Goal: Task Accomplishment & Management: Manage account settings

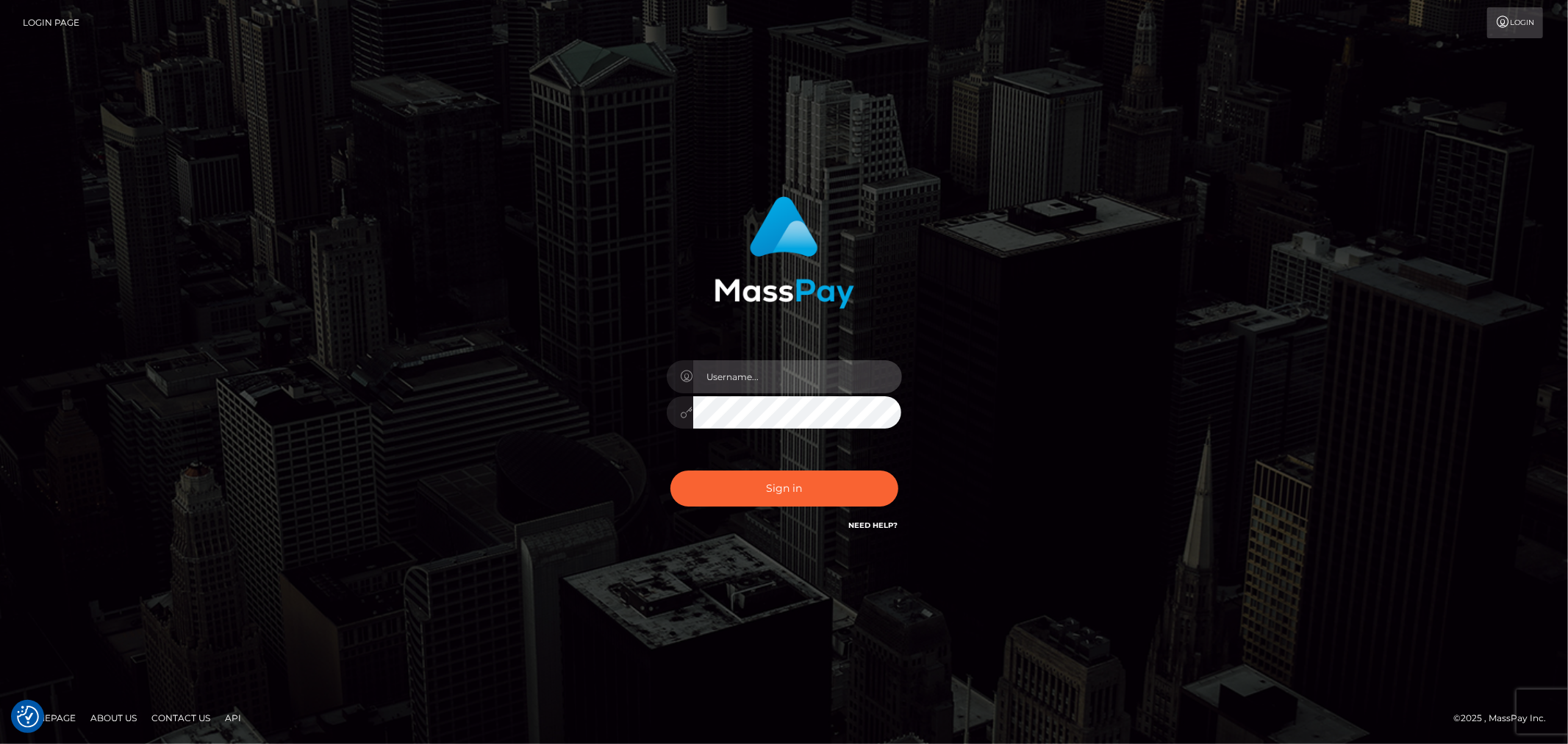
click at [738, 384] on input "text" at bounding box center [797, 376] width 209 height 33
type input "ashbil"
click at [798, 506] on div "Sign in Need Help?" at bounding box center [785, 494] width 258 height 66
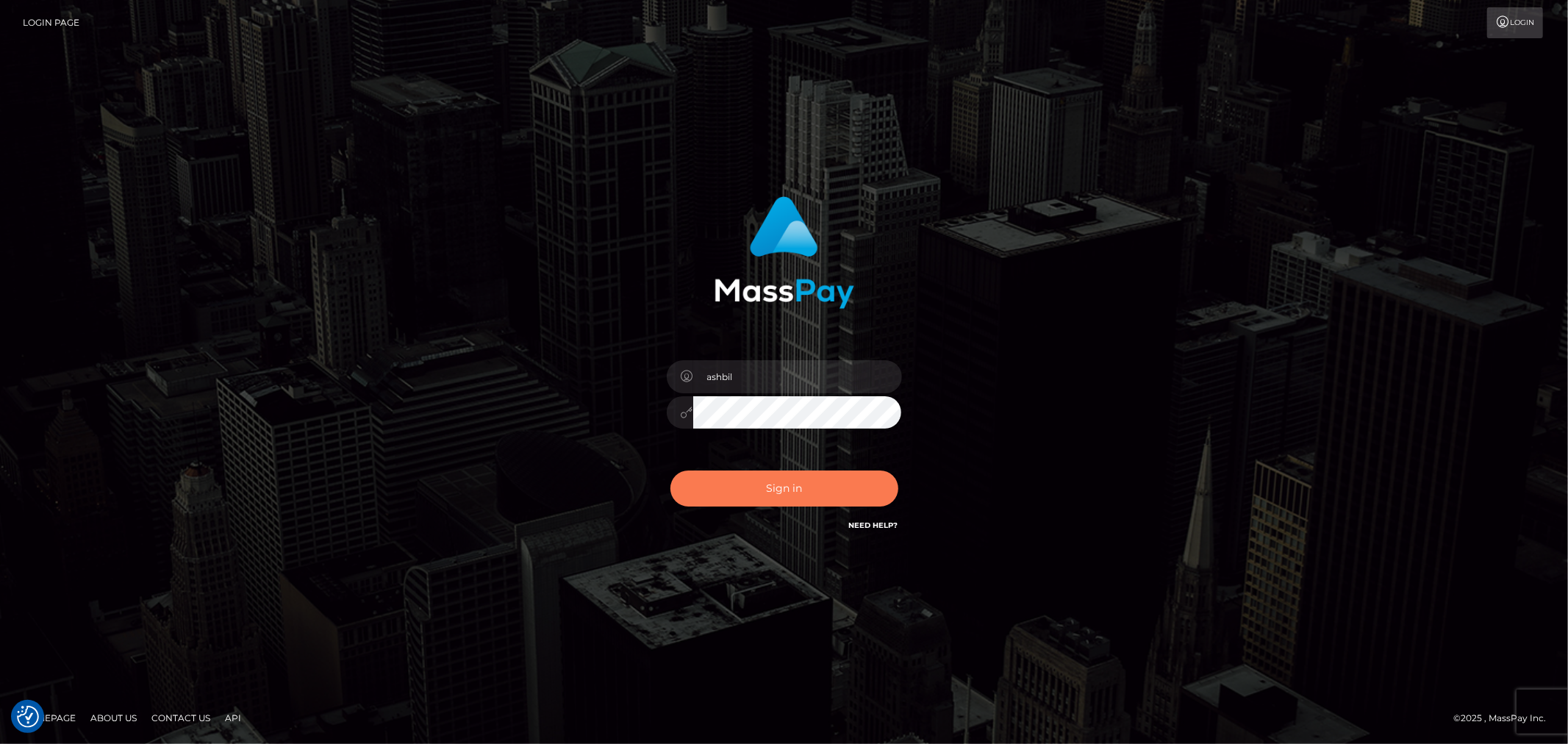
click at [804, 495] on button "Sign in" at bounding box center [784, 488] width 228 height 36
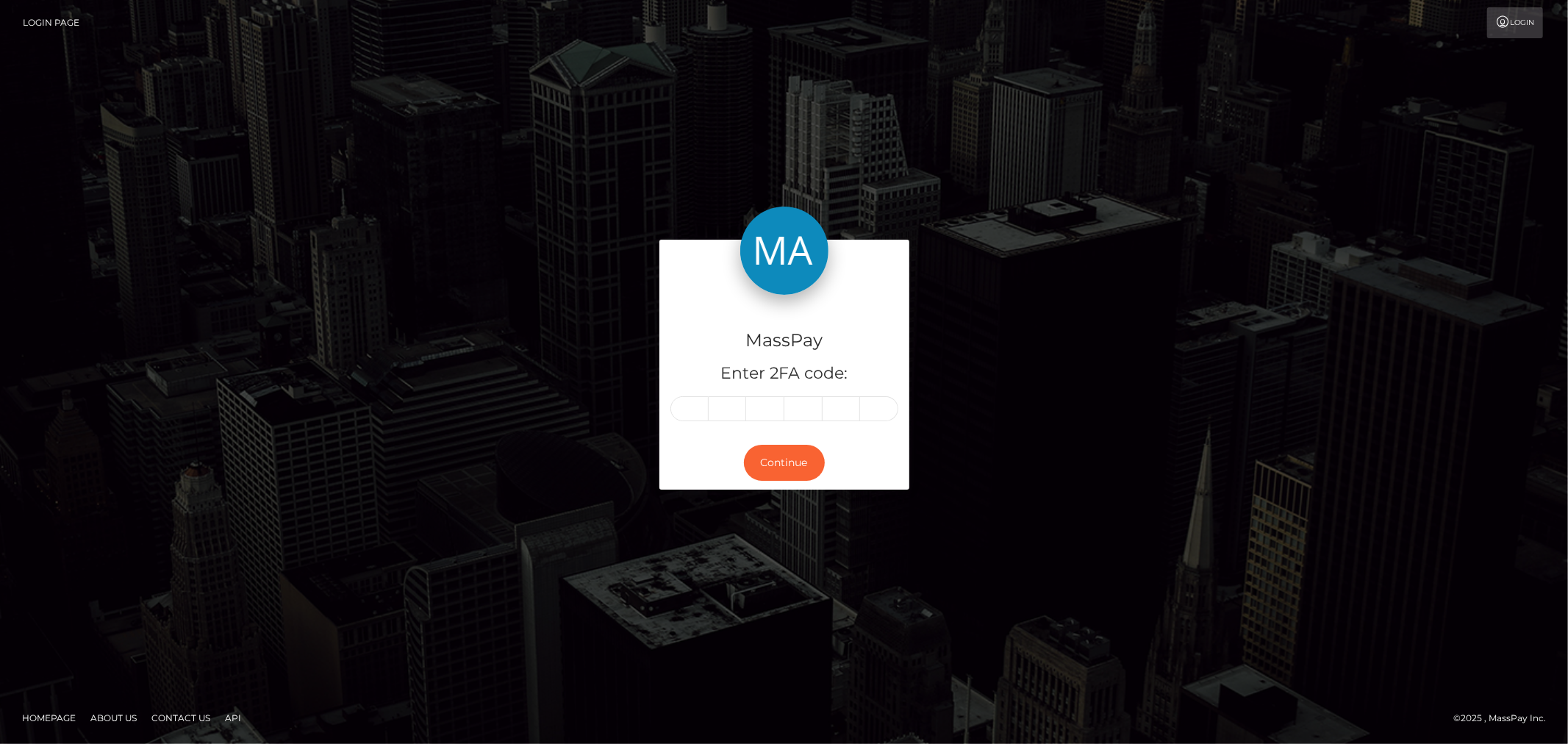
click at [698, 408] on input "text" at bounding box center [689, 409] width 38 height 25
type input "0"
type input "5"
type input "0"
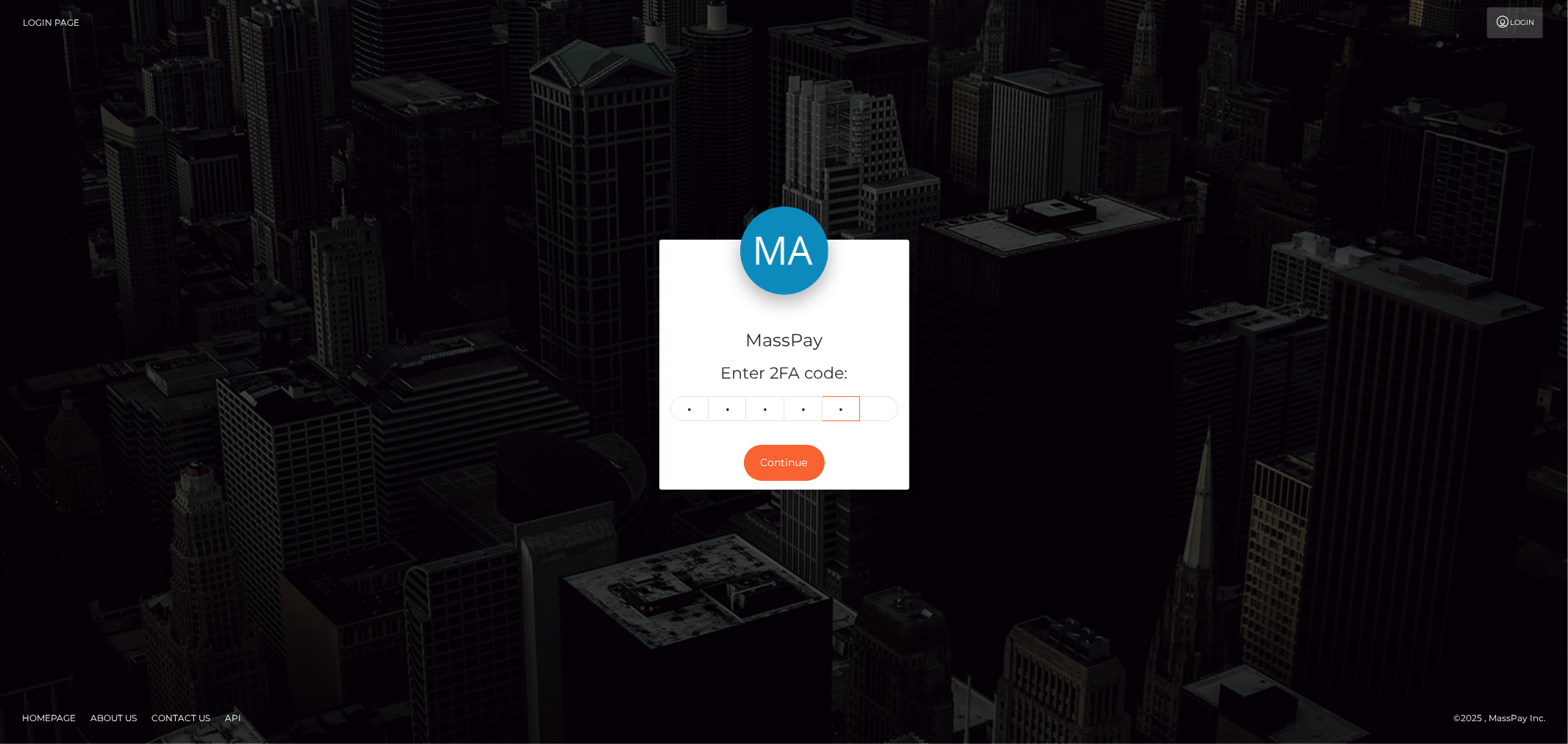
type input "9"
type input "4"
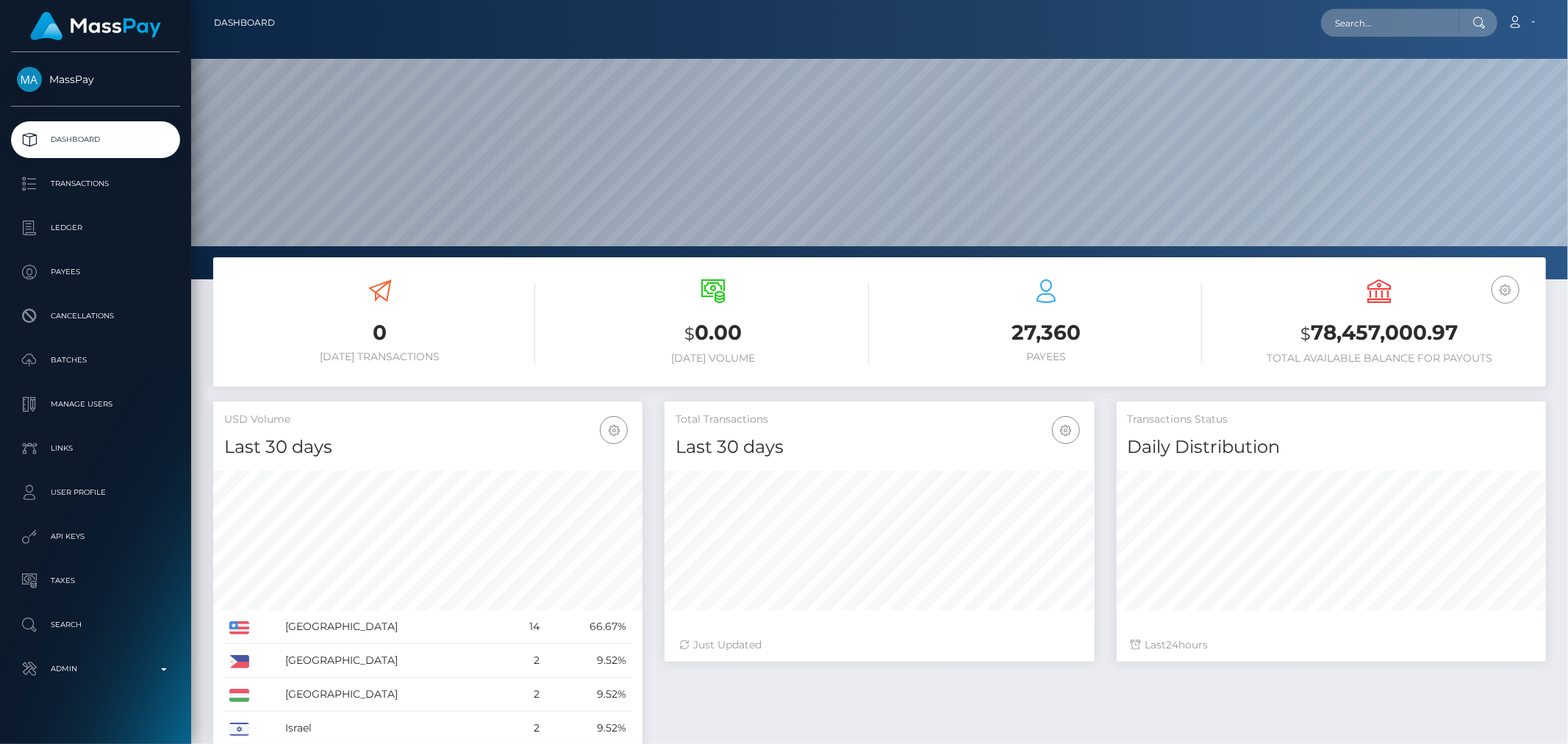
scroll to position [260, 429]
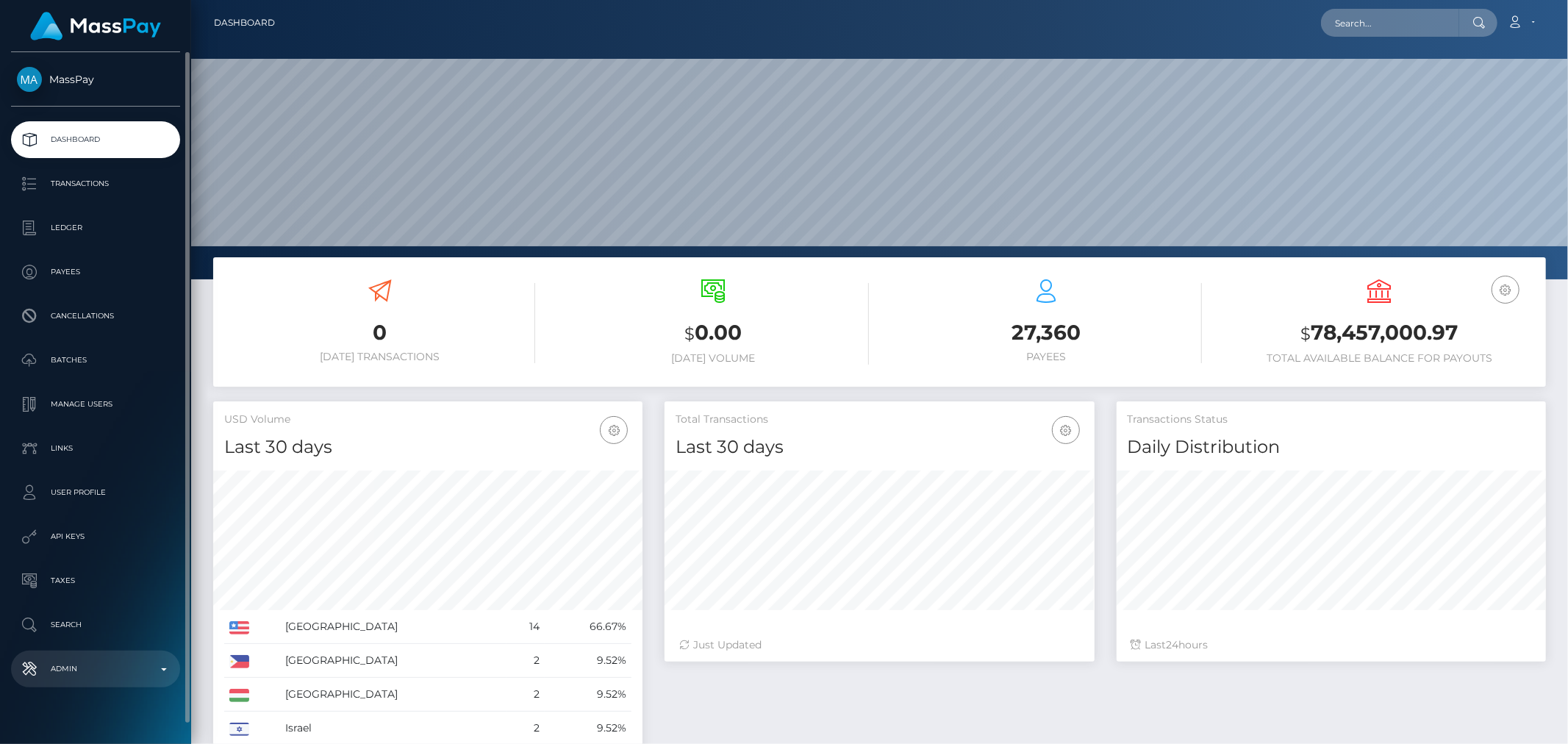
click at [152, 663] on p "Admin" at bounding box center [95, 668] width 157 height 22
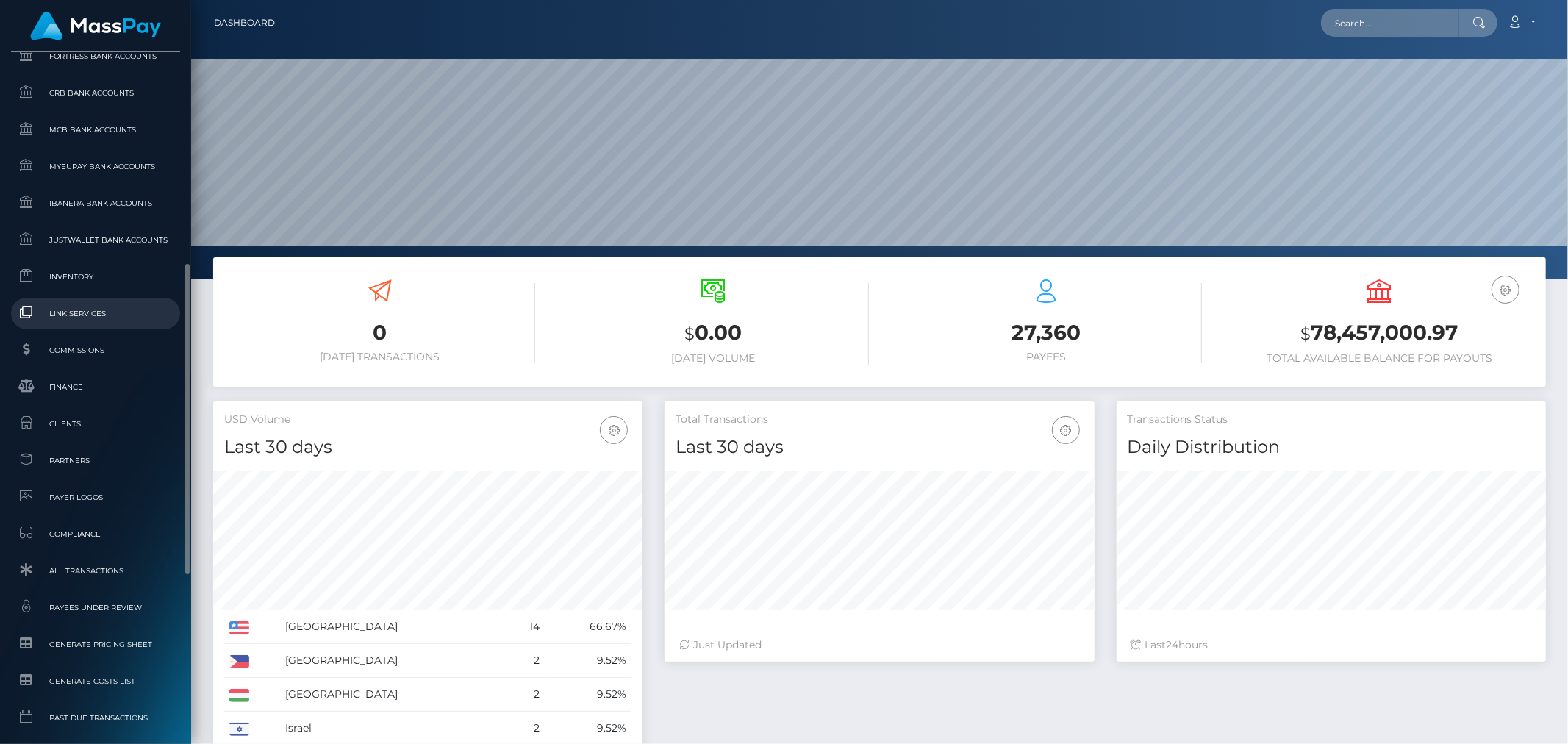
scroll to position [840, 0]
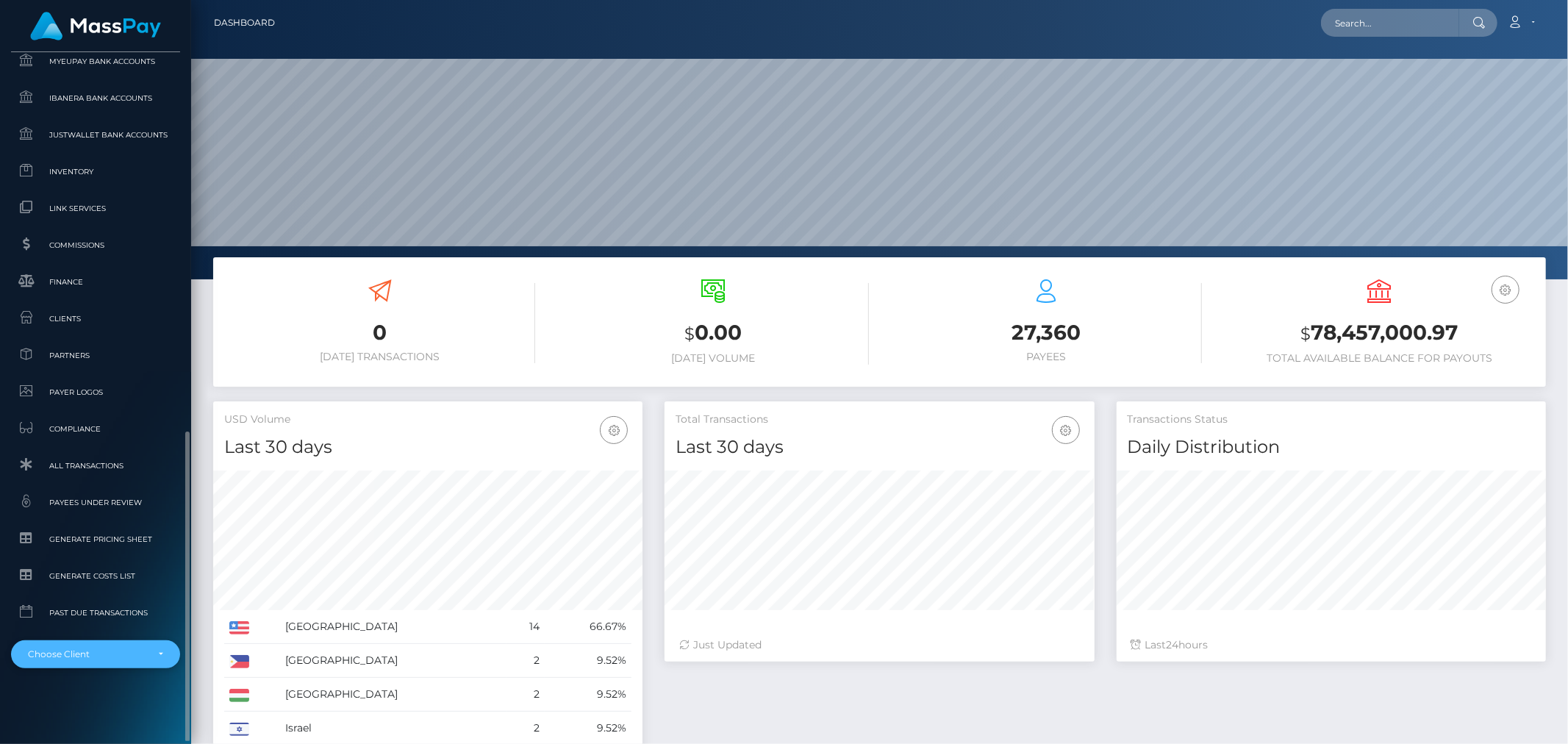
click at [165, 651] on div "Choose Client" at bounding box center [95, 653] width 169 height 28
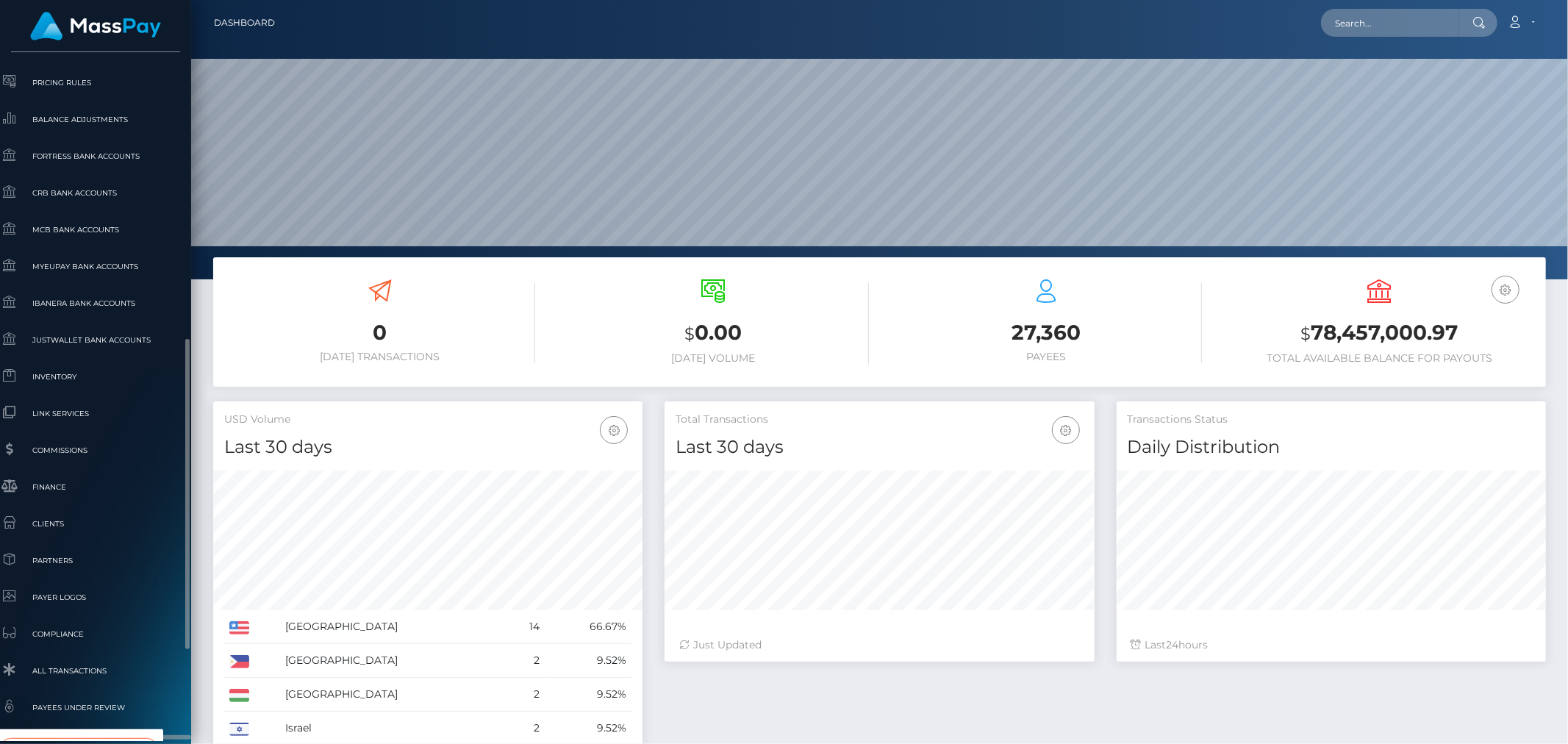
scroll to position [673, 17]
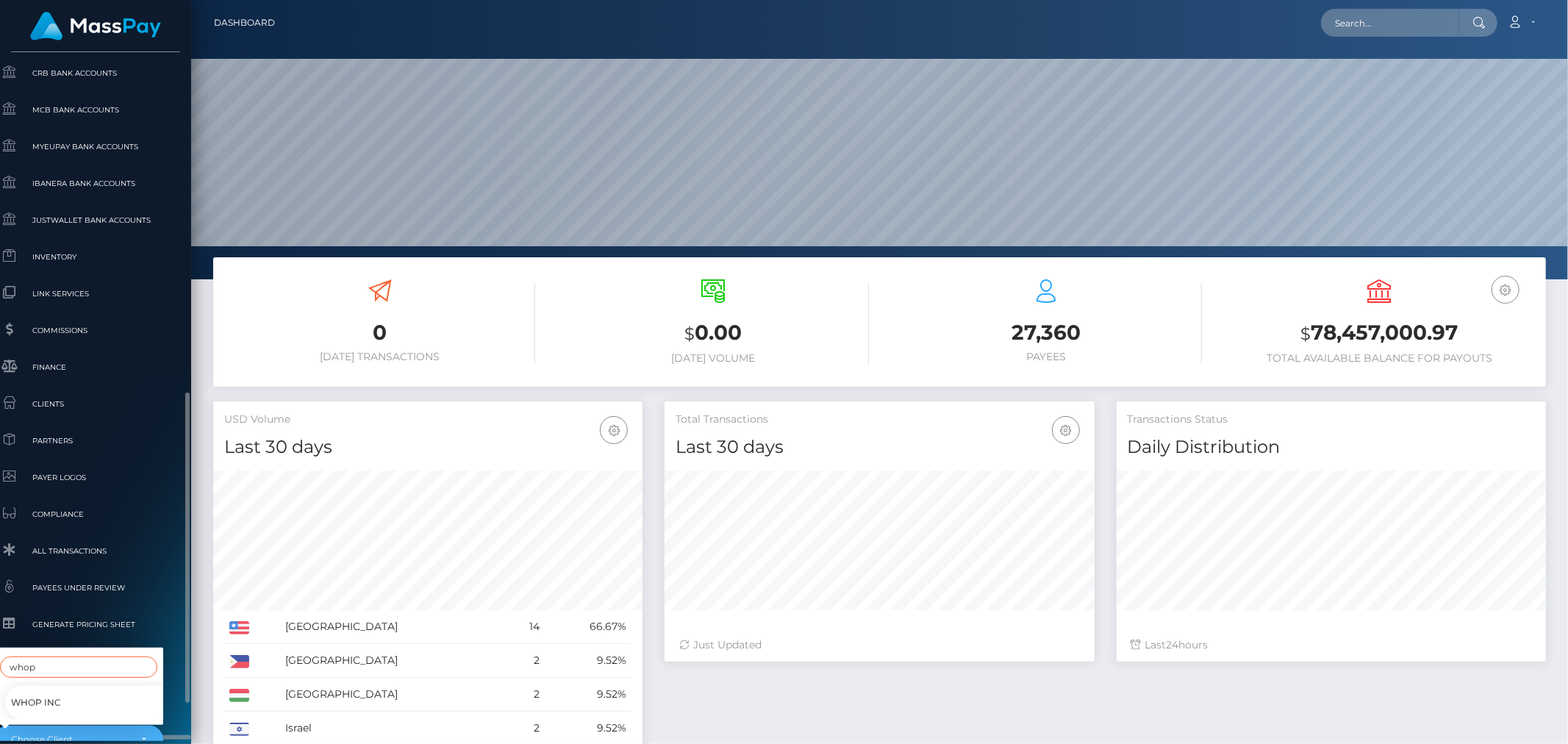
type input "whop"
click at [48, 693] on span "Whop Inc" at bounding box center [35, 702] width 50 height 19
select select "338"
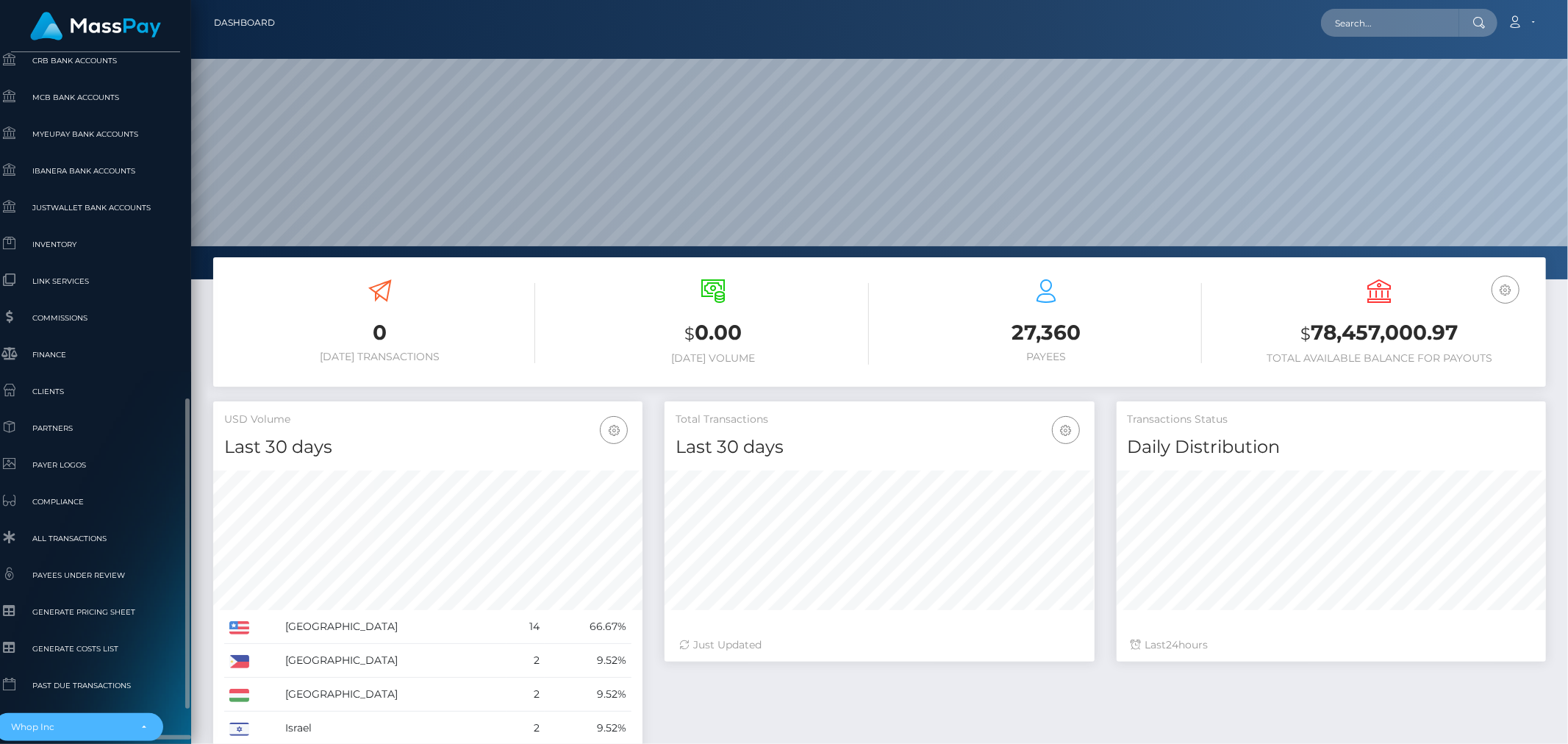
scroll to position [840, 17]
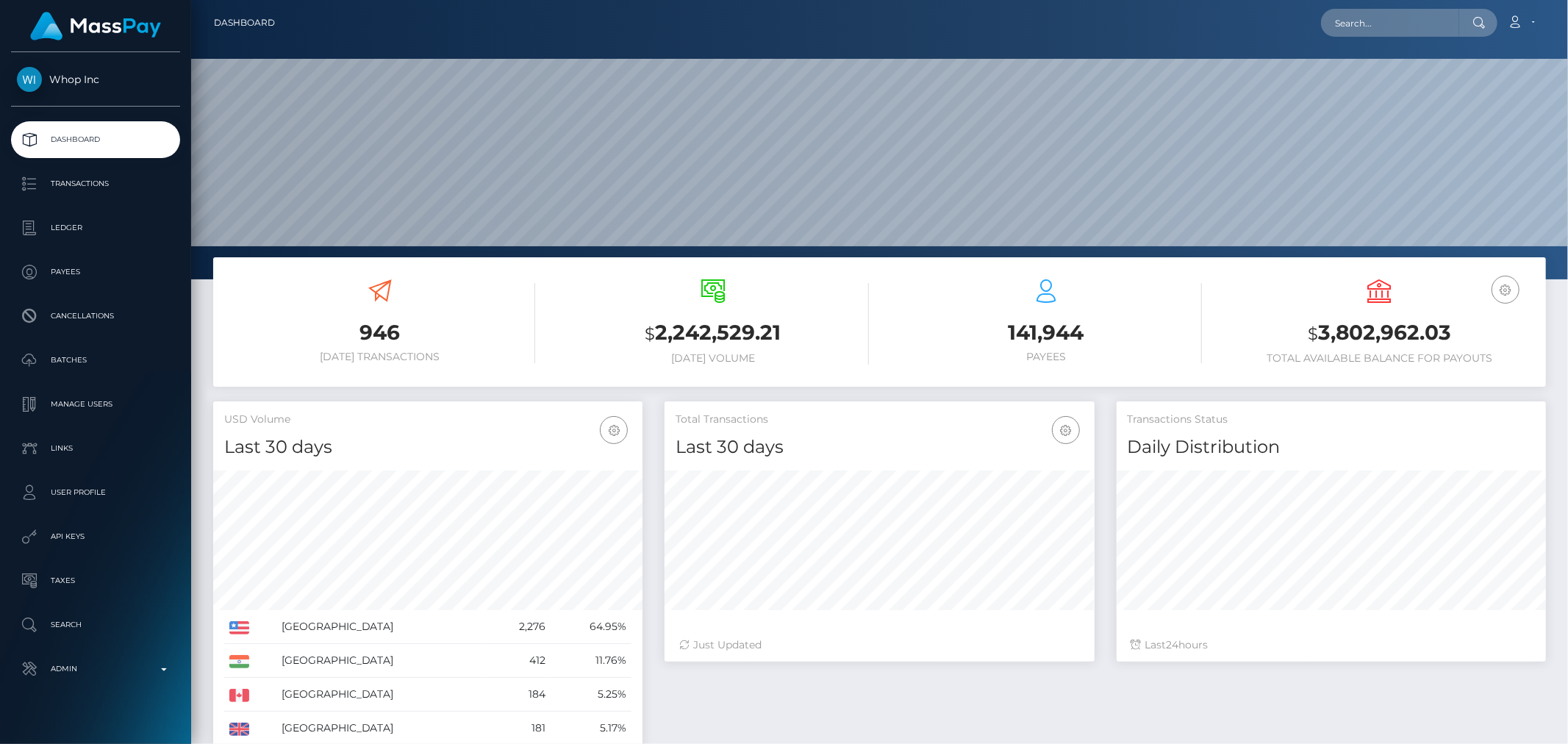
scroll to position [260, 429]
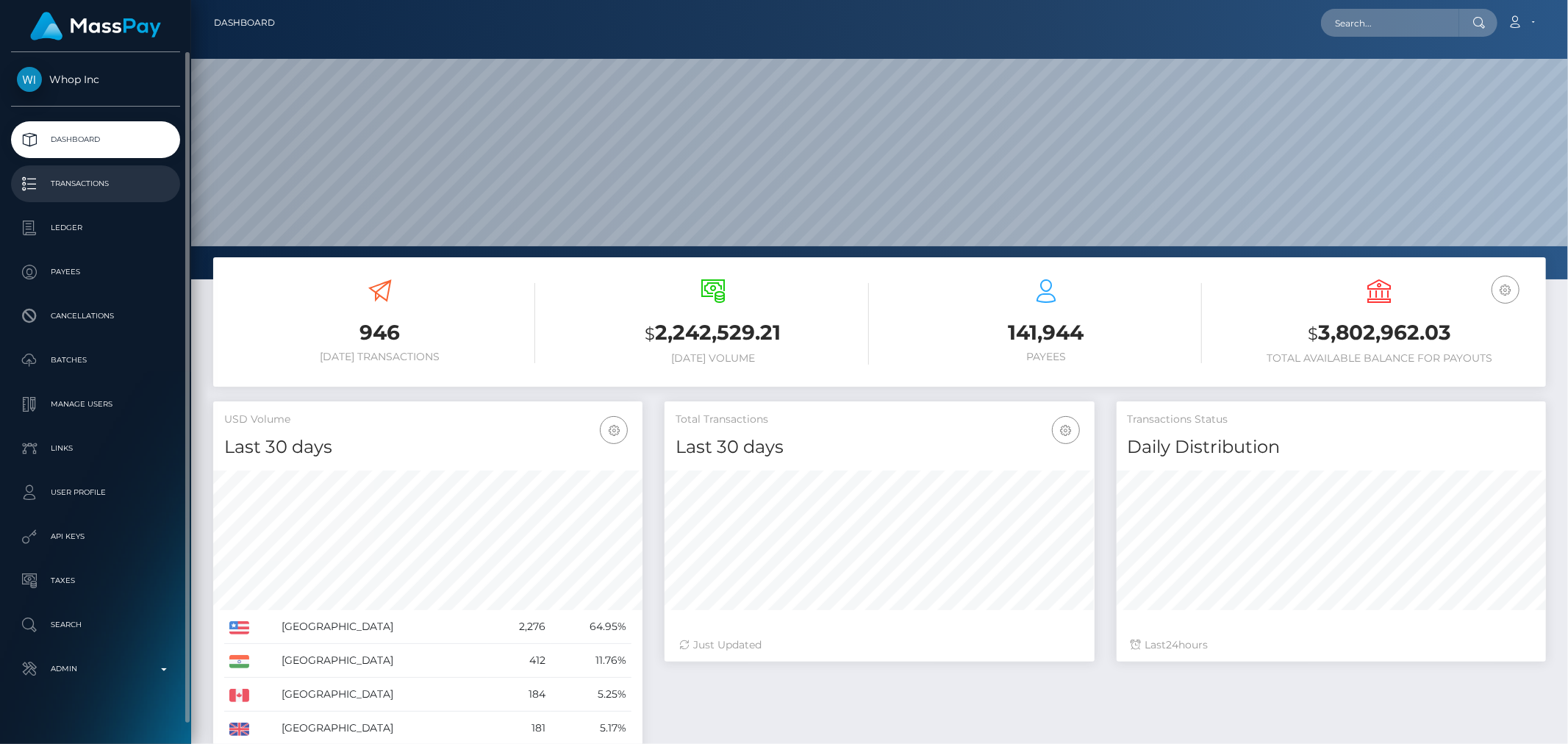
click at [77, 189] on p "Transactions" at bounding box center [95, 183] width 157 height 22
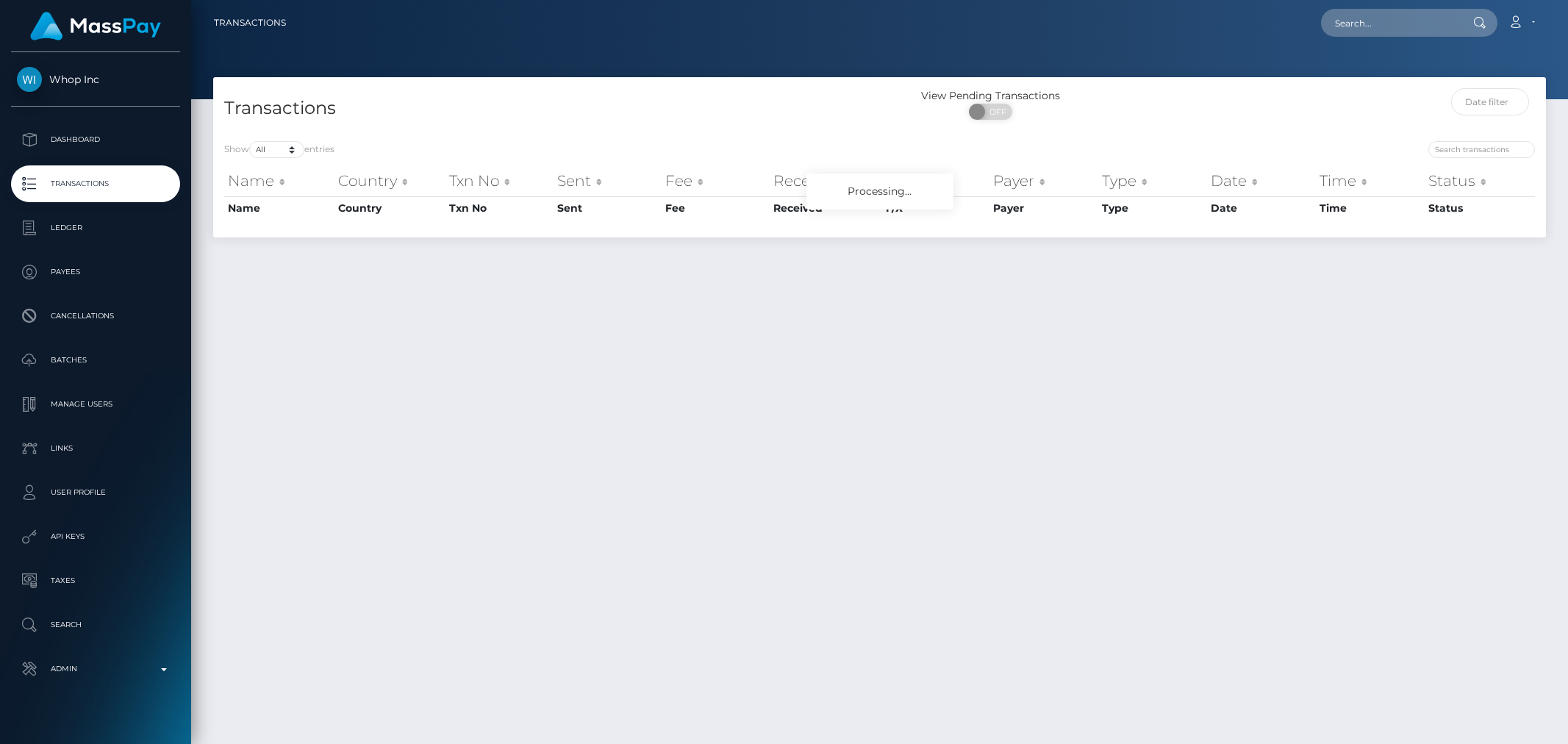
select select "-1"
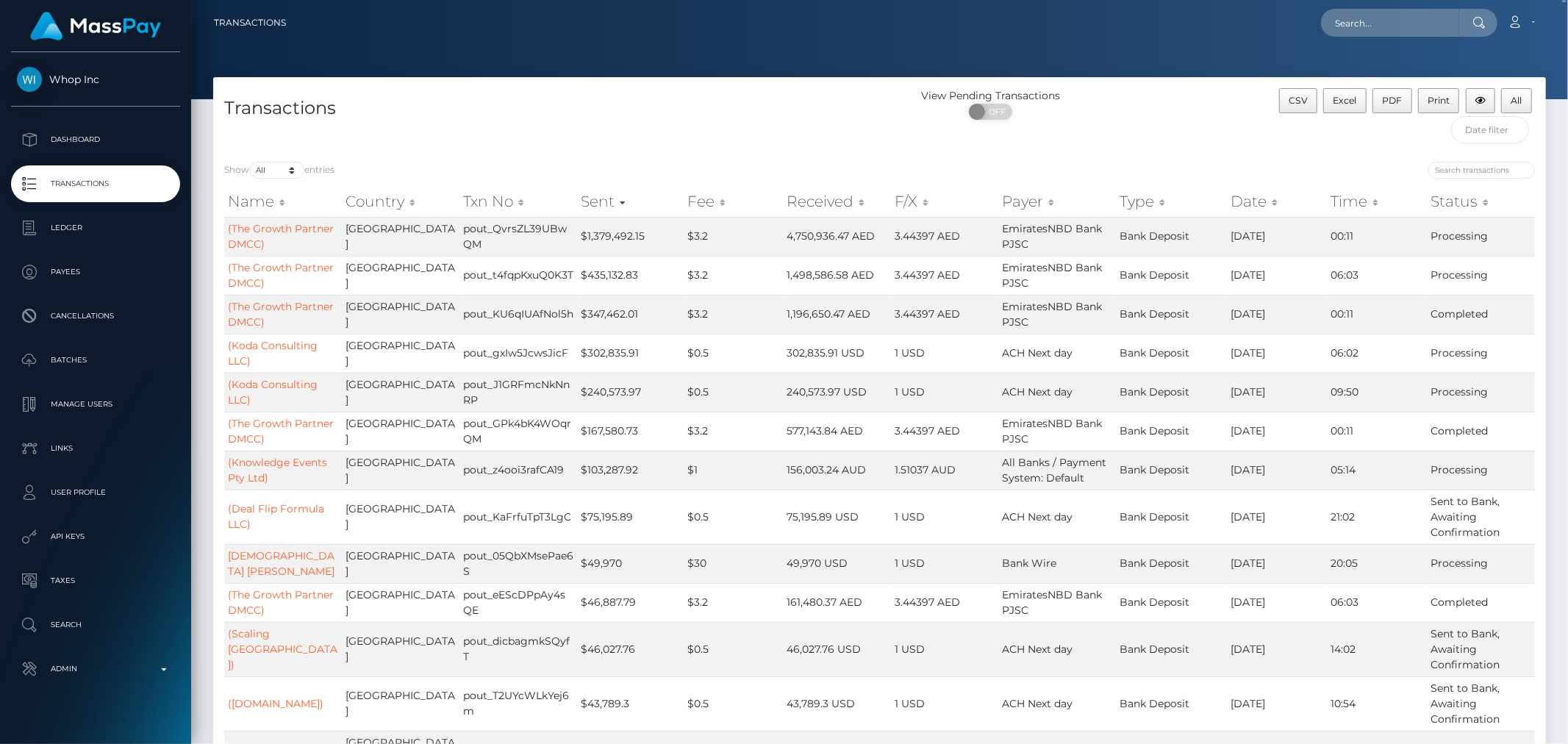
click at [1263, 206] on th "Date" at bounding box center [1277, 201] width 100 height 29
click at [1254, 201] on th "Date" at bounding box center [1277, 201] width 100 height 29
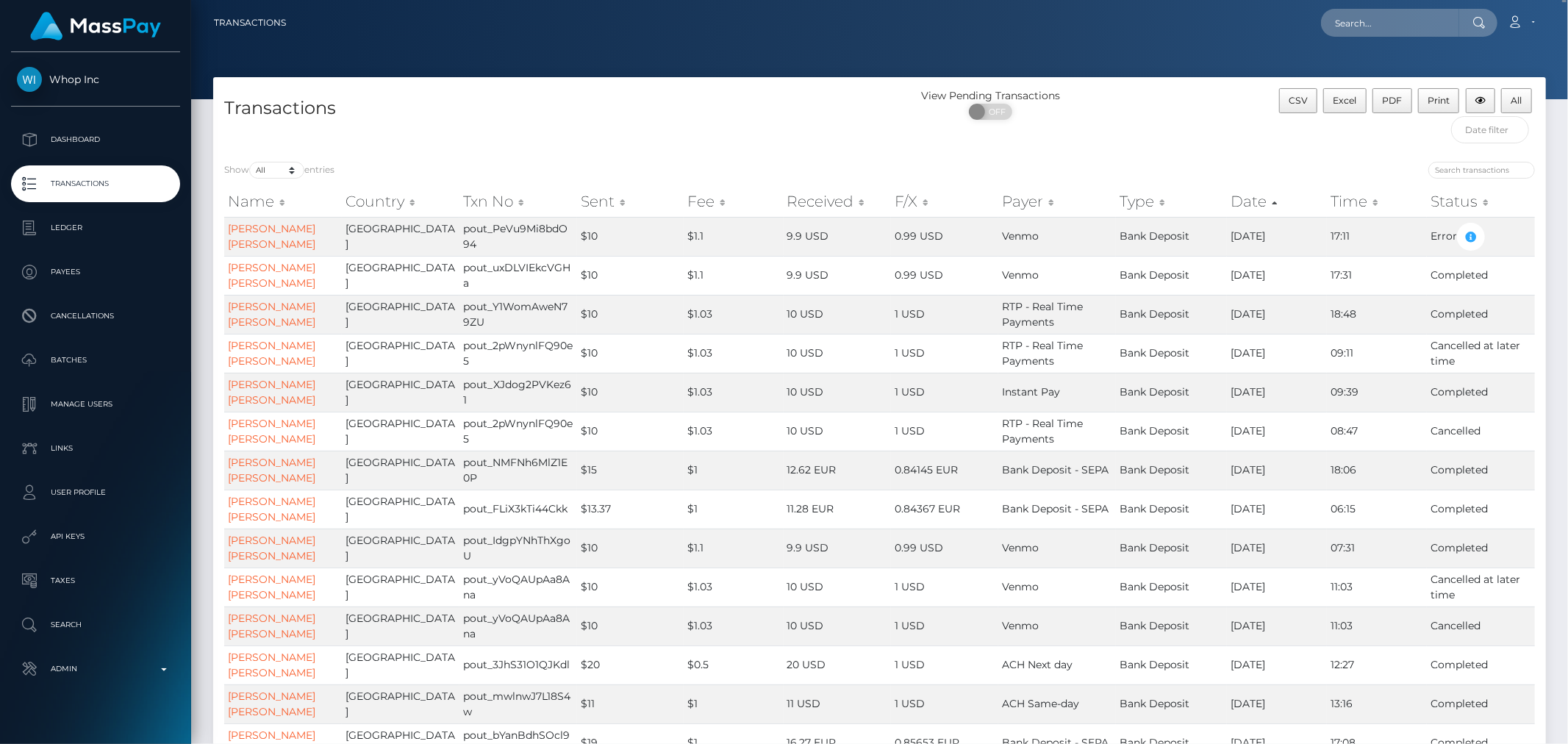
click at [1255, 201] on th "Date" at bounding box center [1277, 201] width 100 height 29
click at [1266, 203] on th "Date" at bounding box center [1277, 201] width 100 height 29
click at [1266, 201] on th "Date" at bounding box center [1277, 201] width 100 height 29
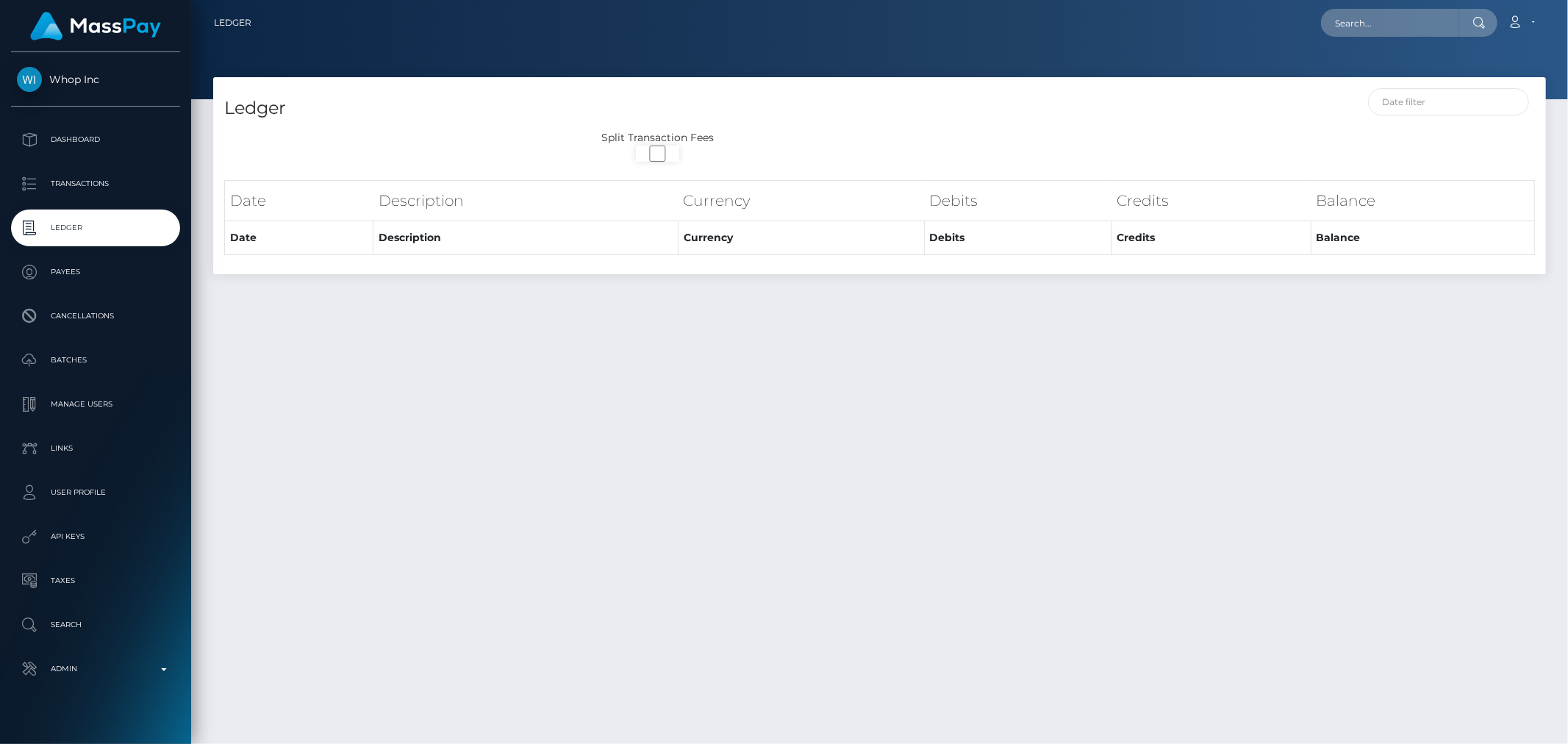
select select
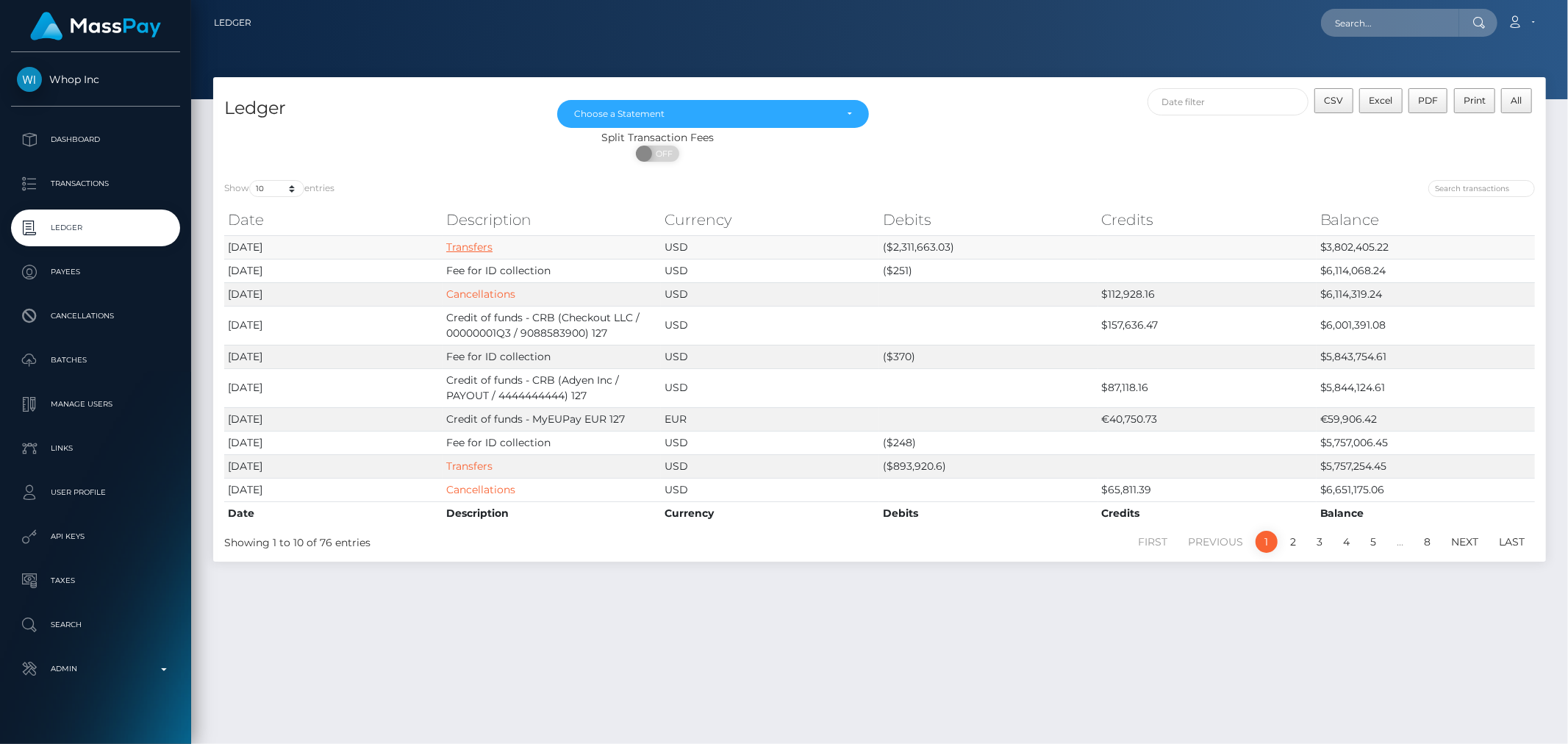
click at [464, 244] on link "Transfers" at bounding box center [469, 247] width 46 height 13
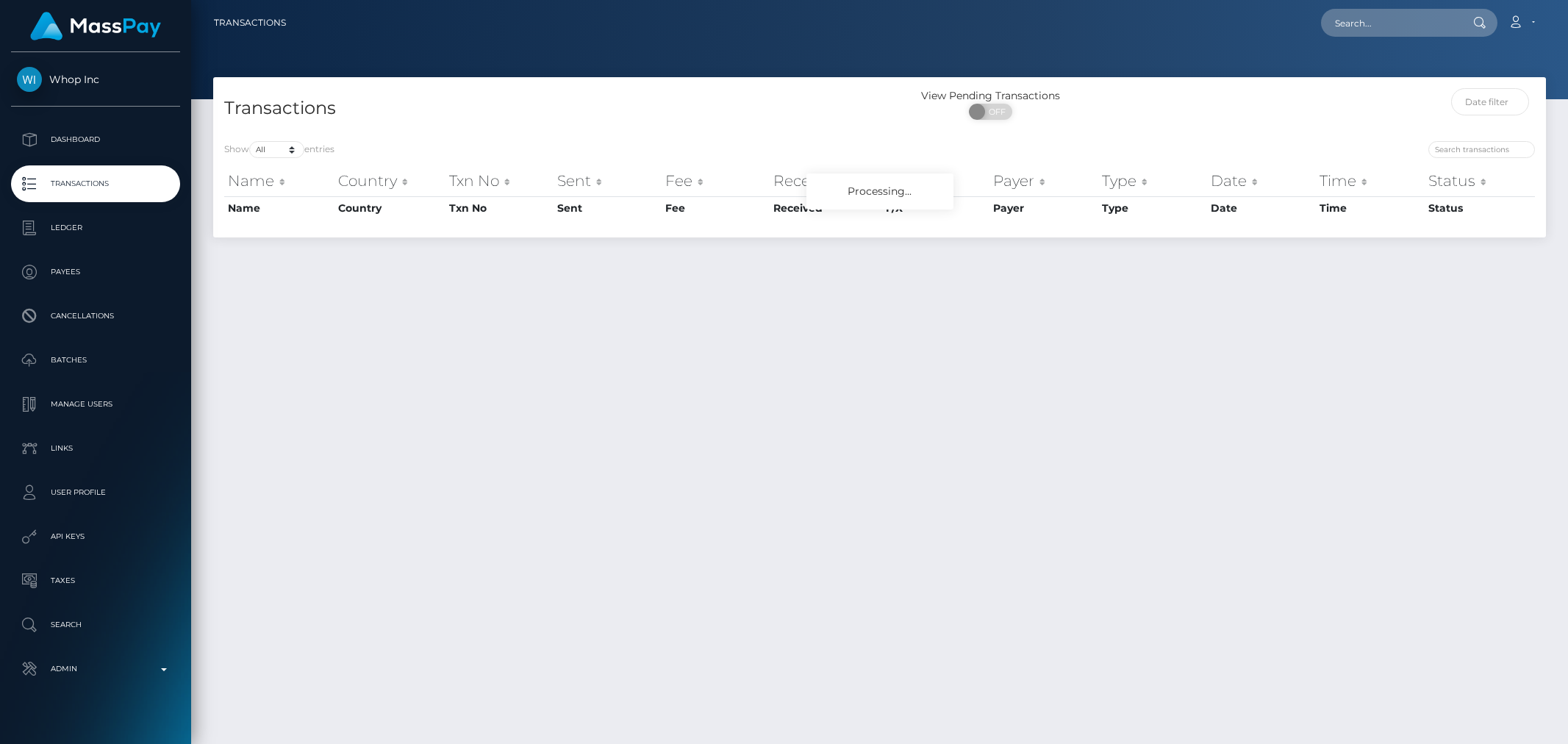
select select "-1"
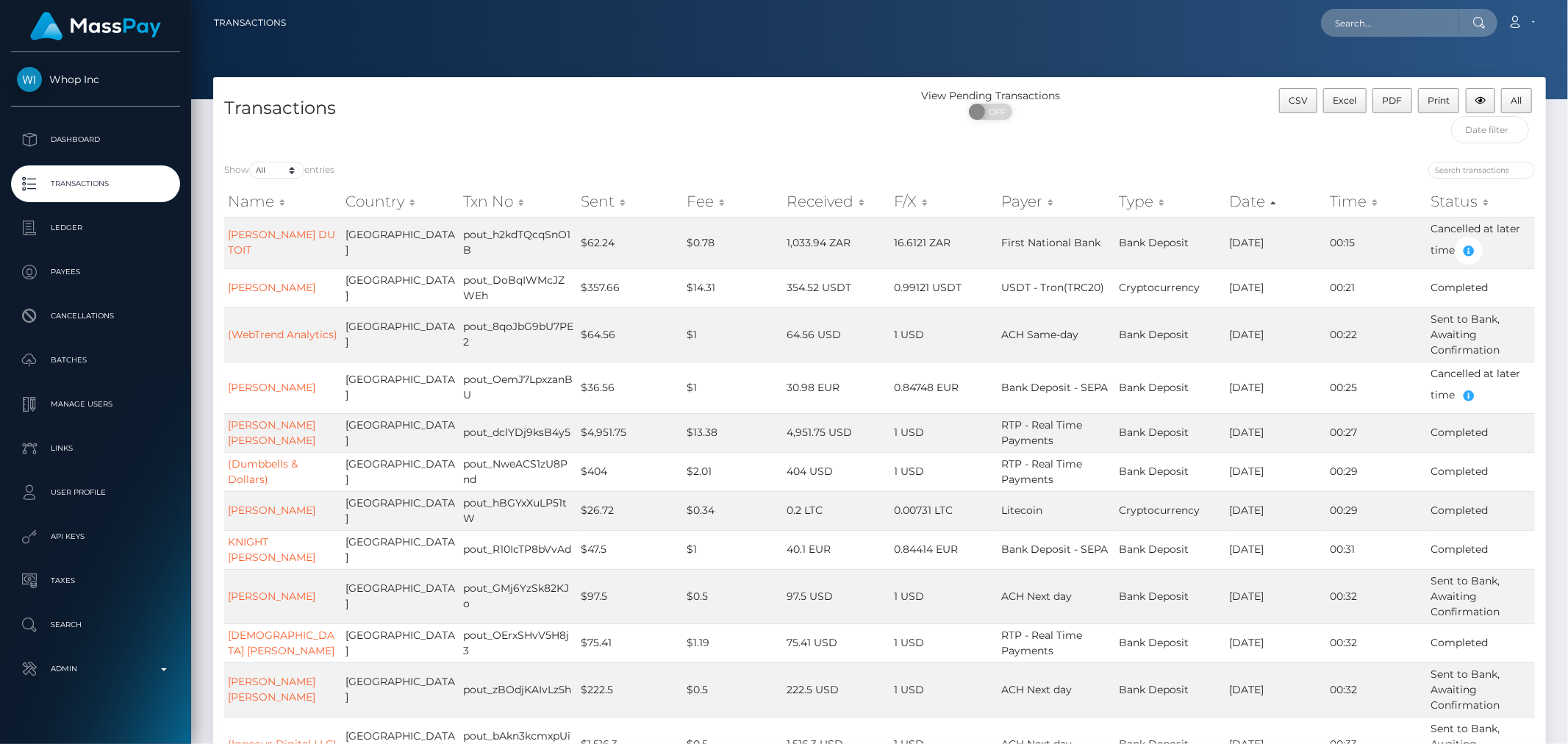
click at [579, 204] on th "Sent" at bounding box center [630, 201] width 106 height 29
click at [614, 205] on th "Sent" at bounding box center [630, 201] width 106 height 29
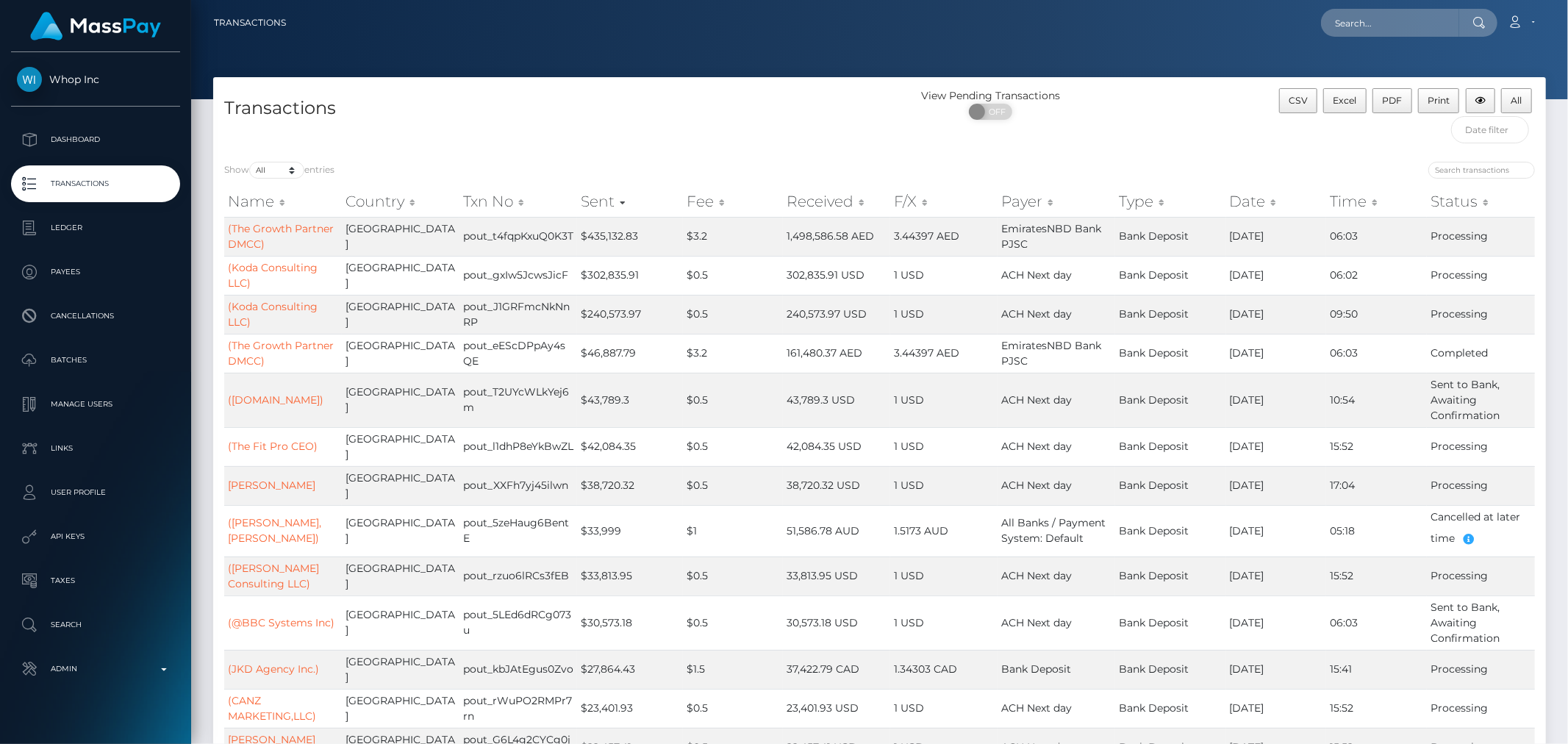
drag, startPoint x: 885, startPoint y: 255, endPoint x: 763, endPoint y: 154, distance: 158.4
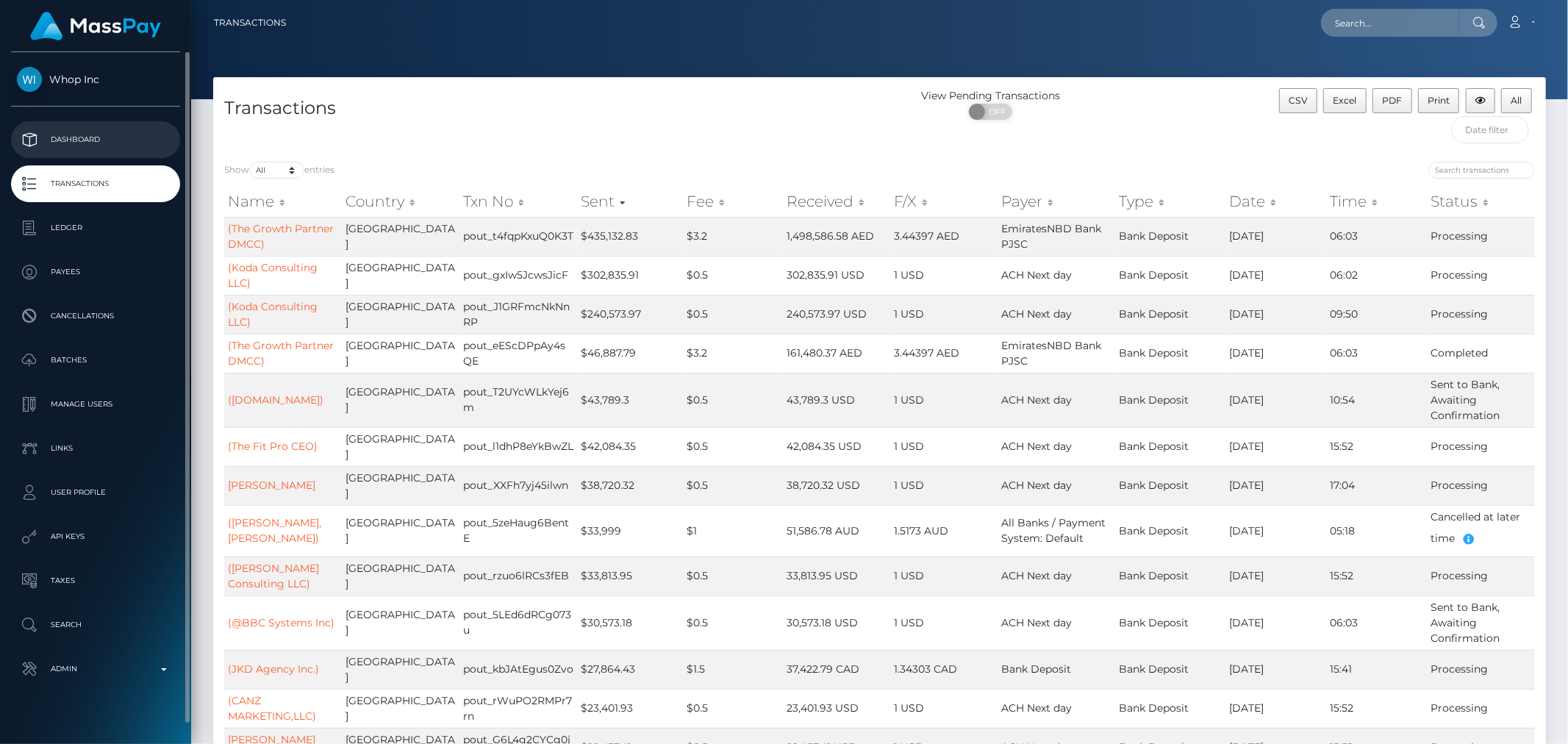
click at [86, 136] on p "Dashboard" at bounding box center [95, 140] width 157 height 22
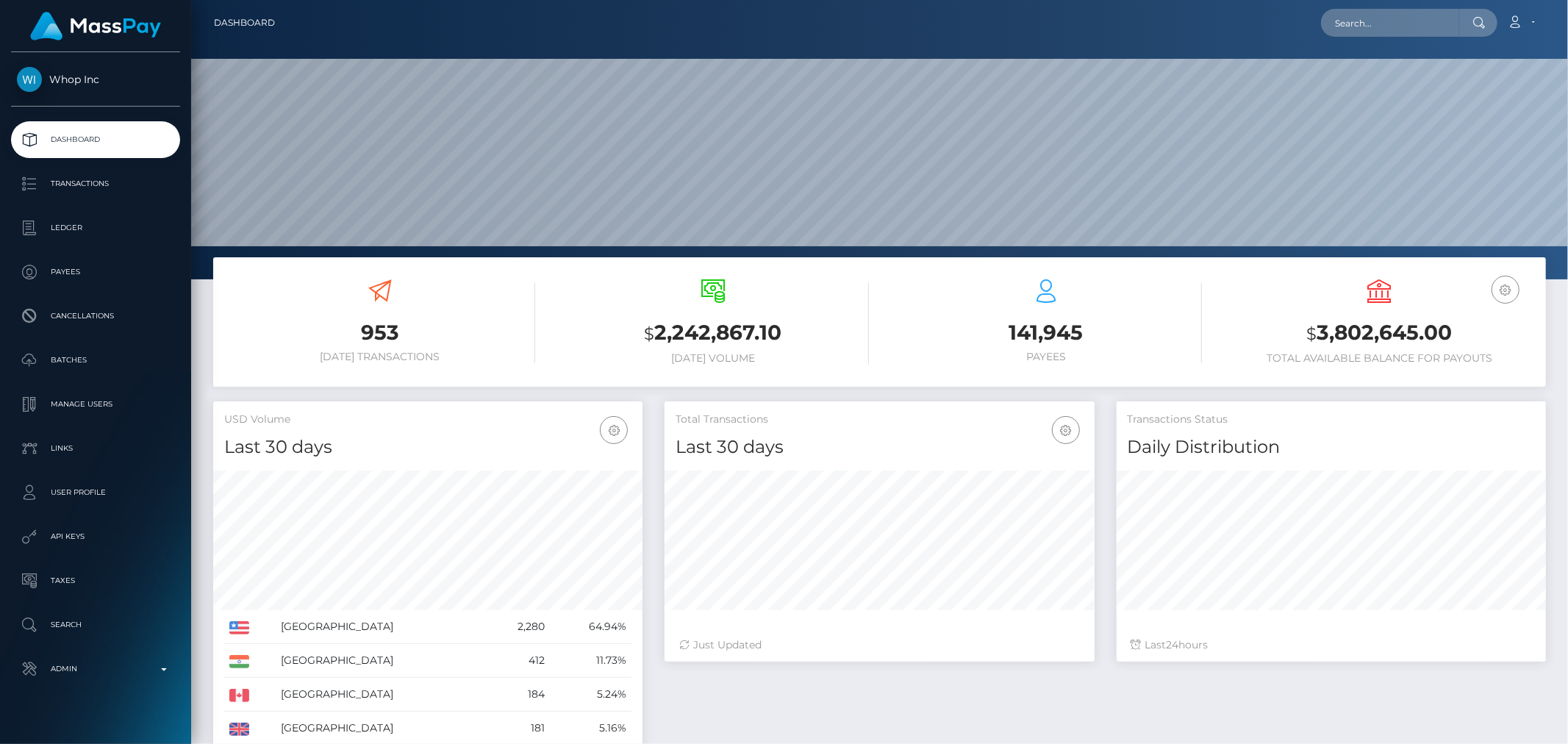
scroll to position [260, 429]
drag, startPoint x: 0, startPoint y: 0, endPoint x: 482, endPoint y: 316, distance: 576.4
click at [482, 316] on div "953 [DATE] Transactions" at bounding box center [379, 322] width 311 height 84
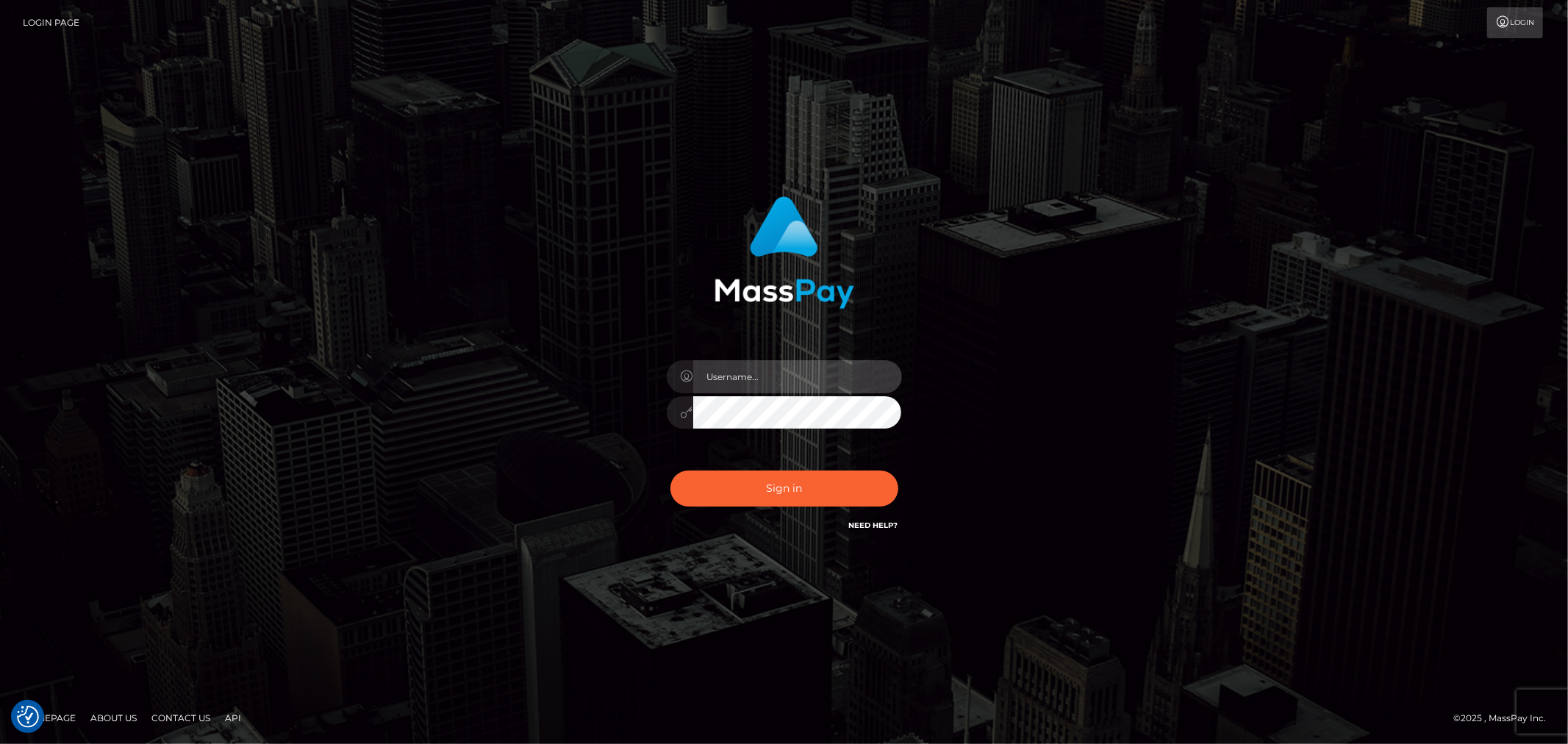
click at [818, 380] on input "text" at bounding box center [797, 376] width 209 height 33
type input "ashbil"
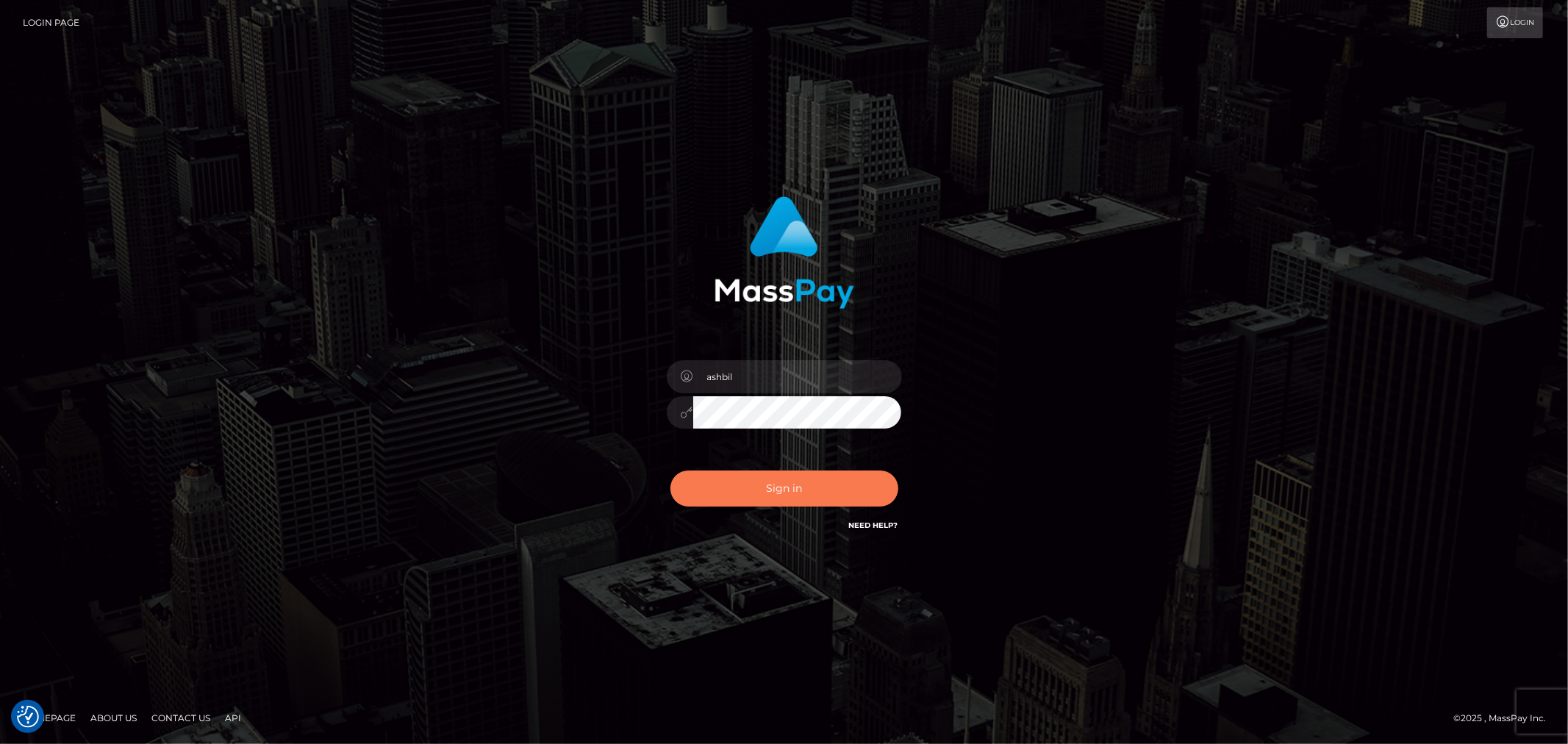
click at [780, 496] on button "Sign in" at bounding box center [784, 488] width 228 height 36
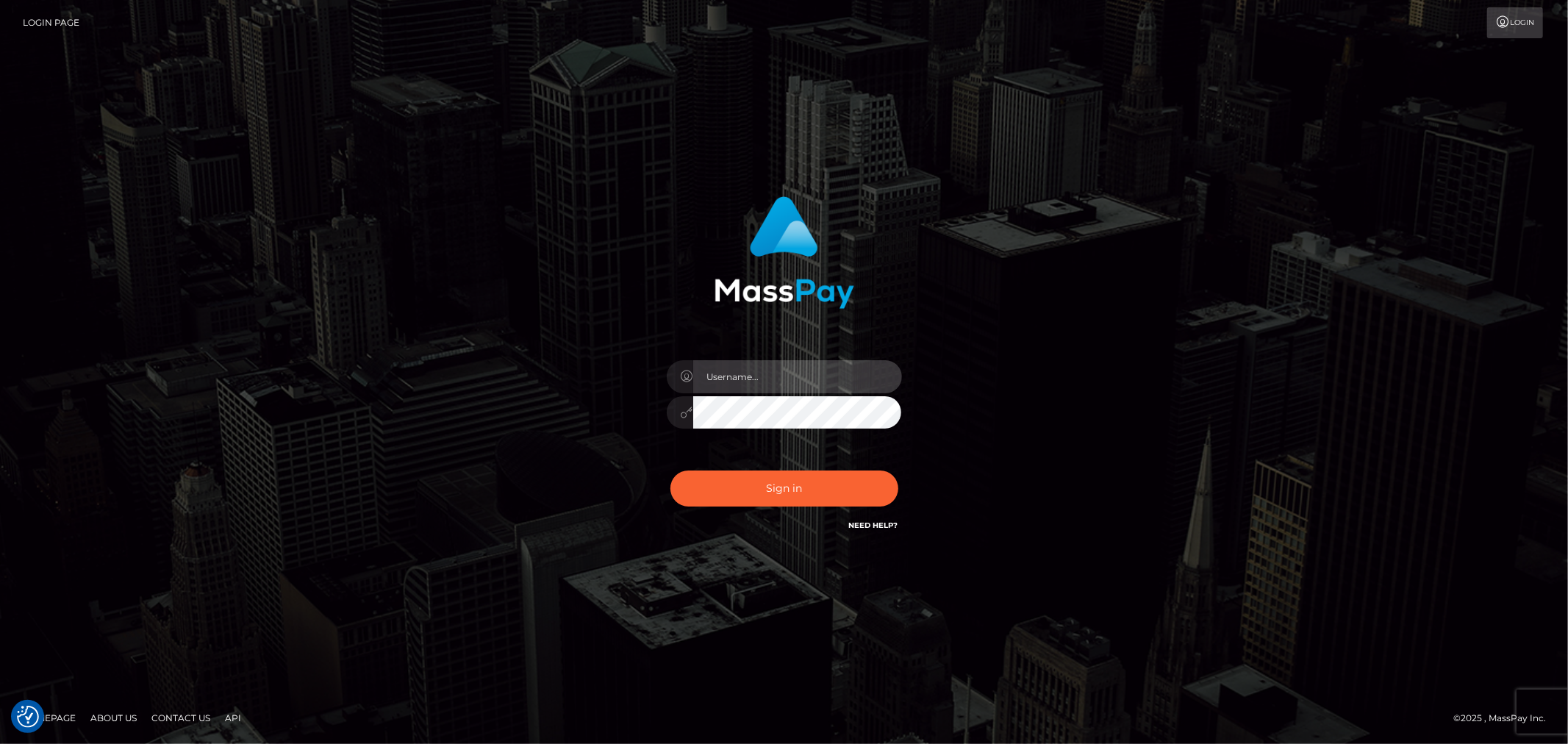
click at [807, 375] on input "text" at bounding box center [797, 376] width 209 height 33
type input "ashbil"
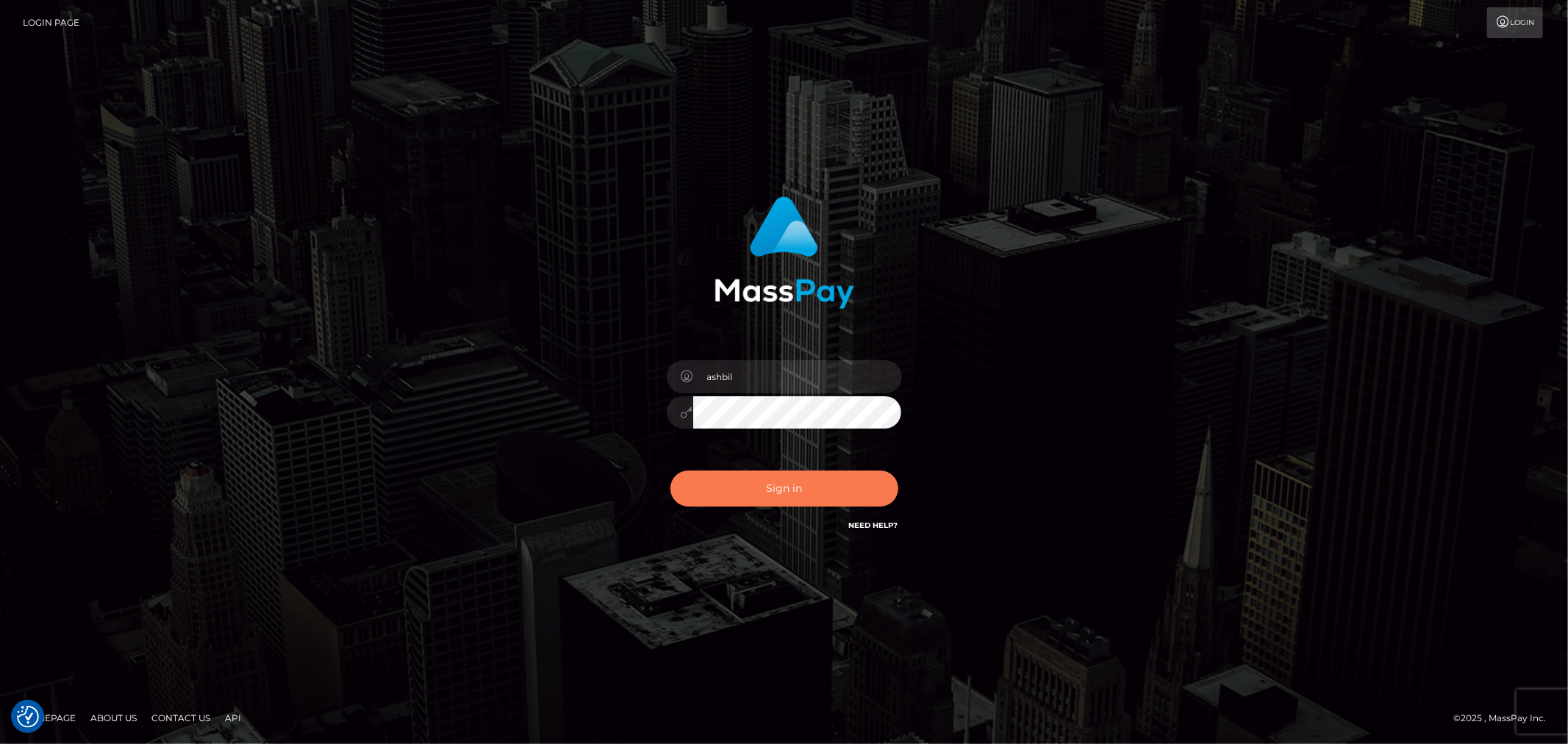
click at [819, 490] on button "Sign in" at bounding box center [784, 488] width 228 height 36
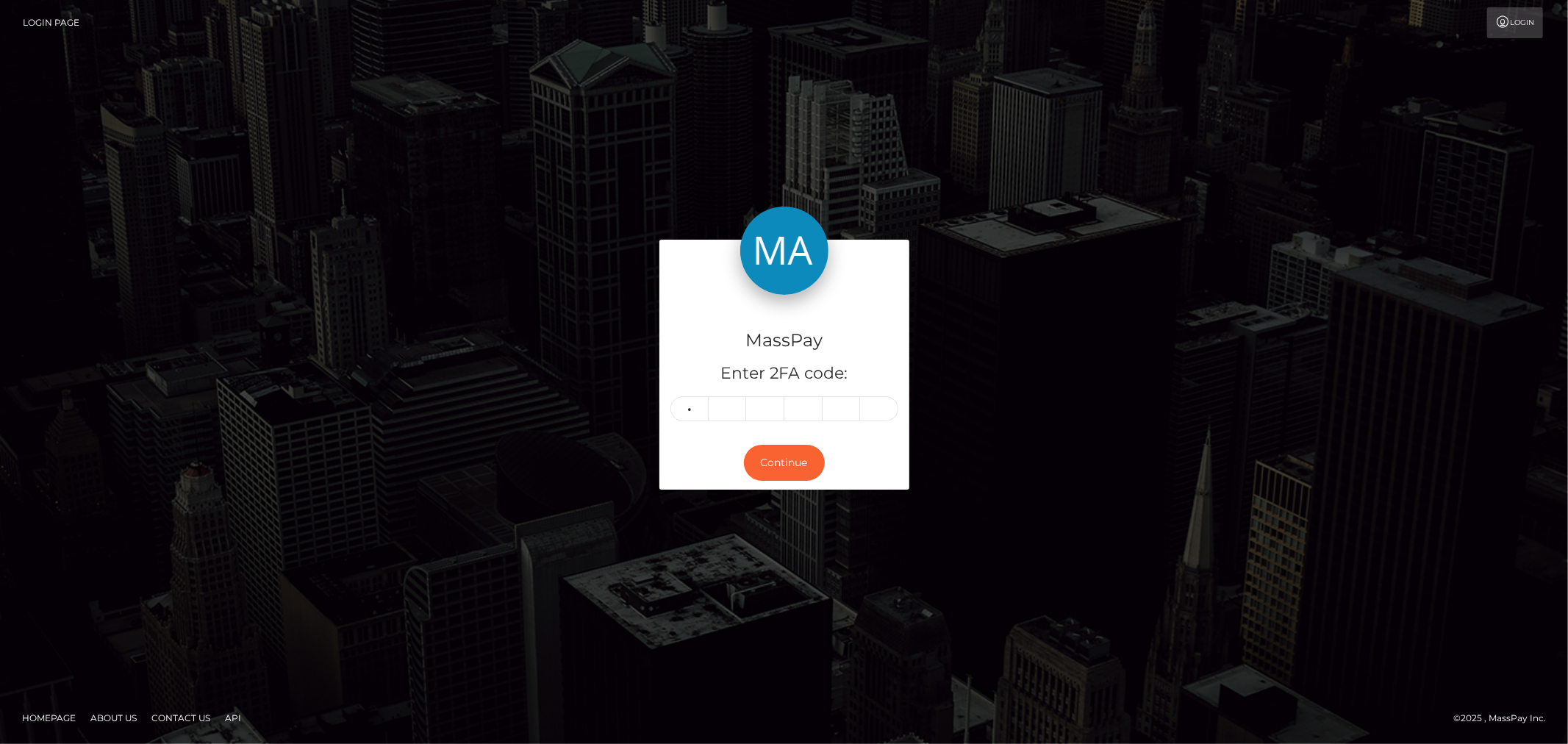
type input "8"
type input "2"
type input "7"
type input "1"
type input "9"
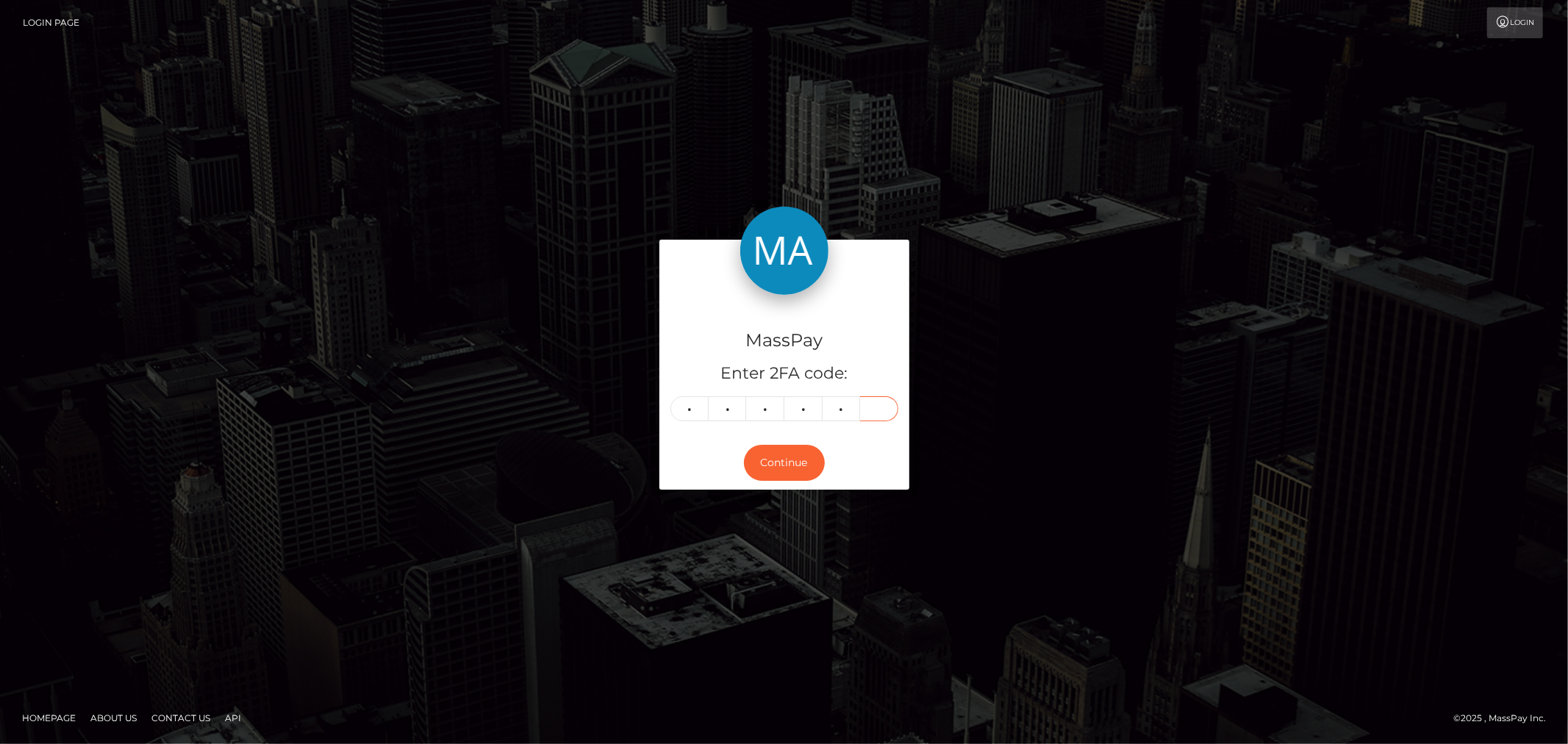
type input "4"
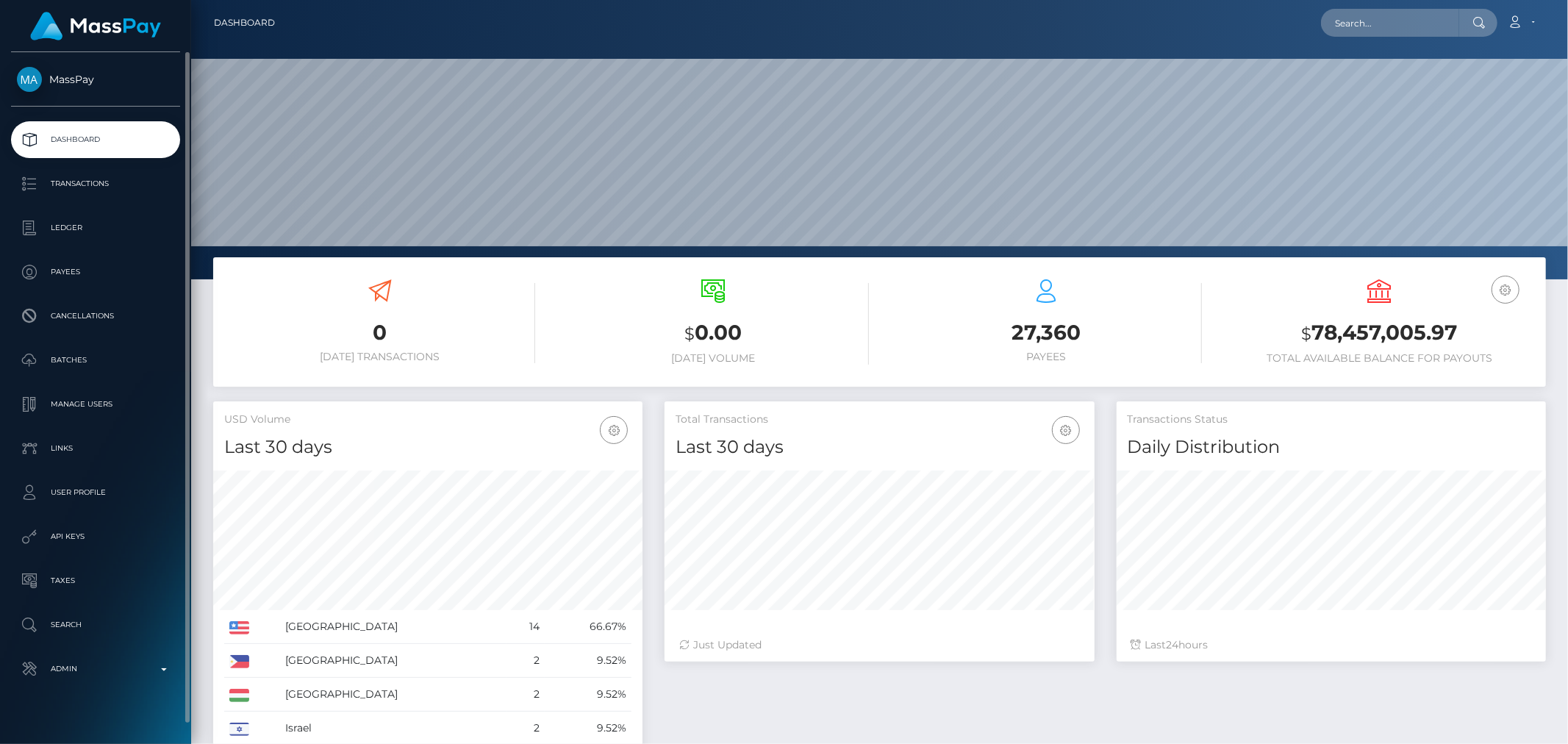
scroll to position [260, 429]
click at [158, 671] on p "Admin" at bounding box center [95, 668] width 157 height 22
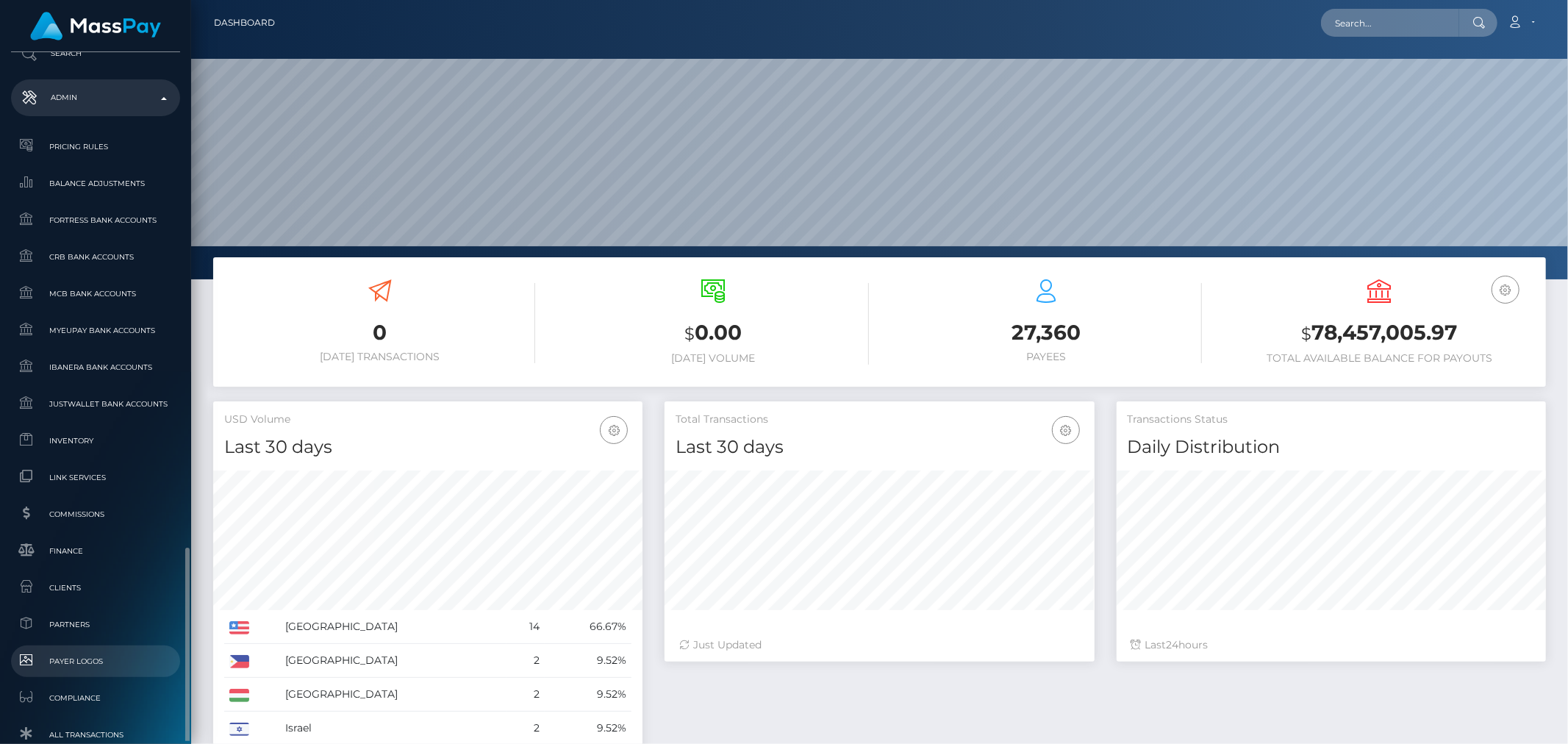
scroll to position [840, 0]
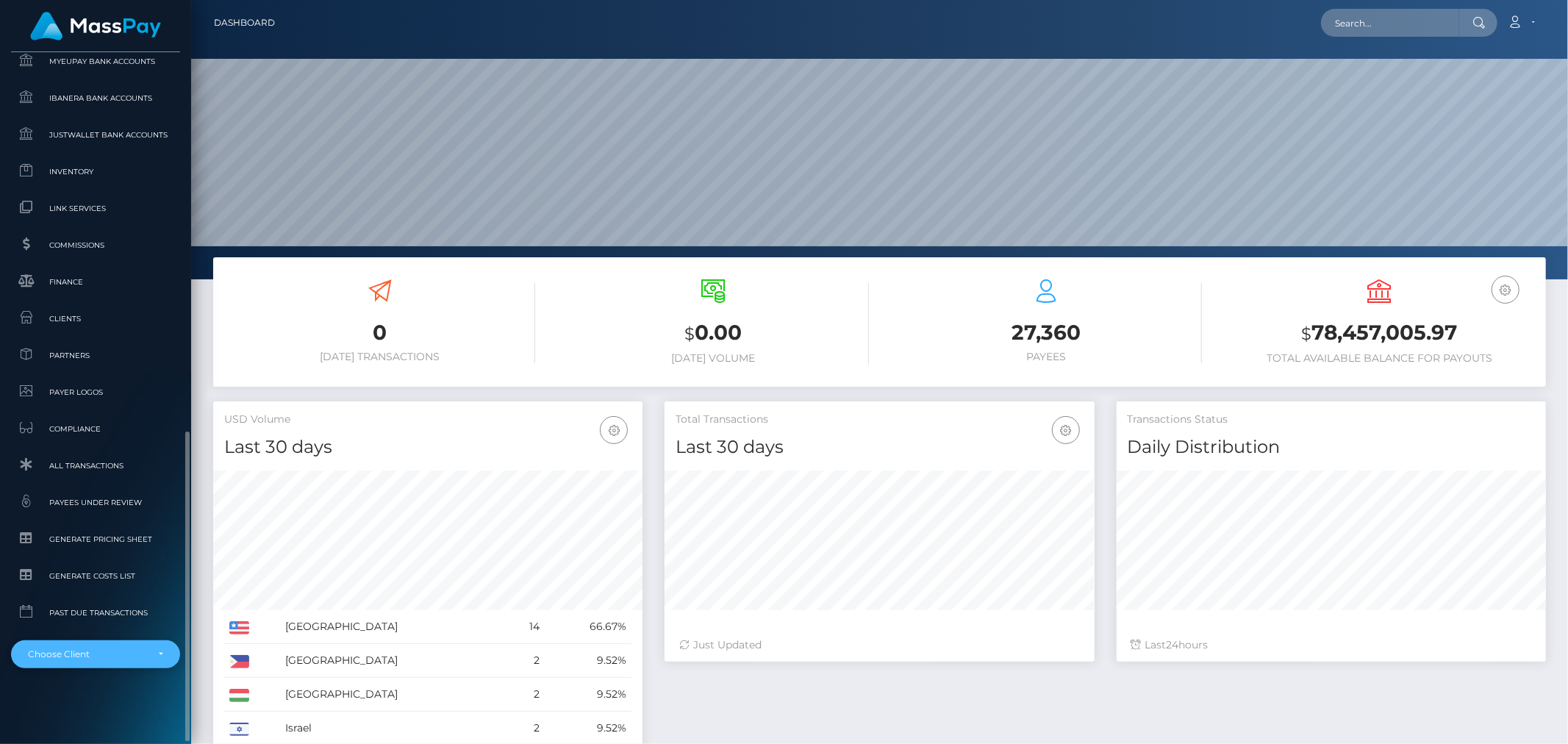
click at [147, 656] on div "Choose Client" at bounding box center [95, 654] width 136 height 12
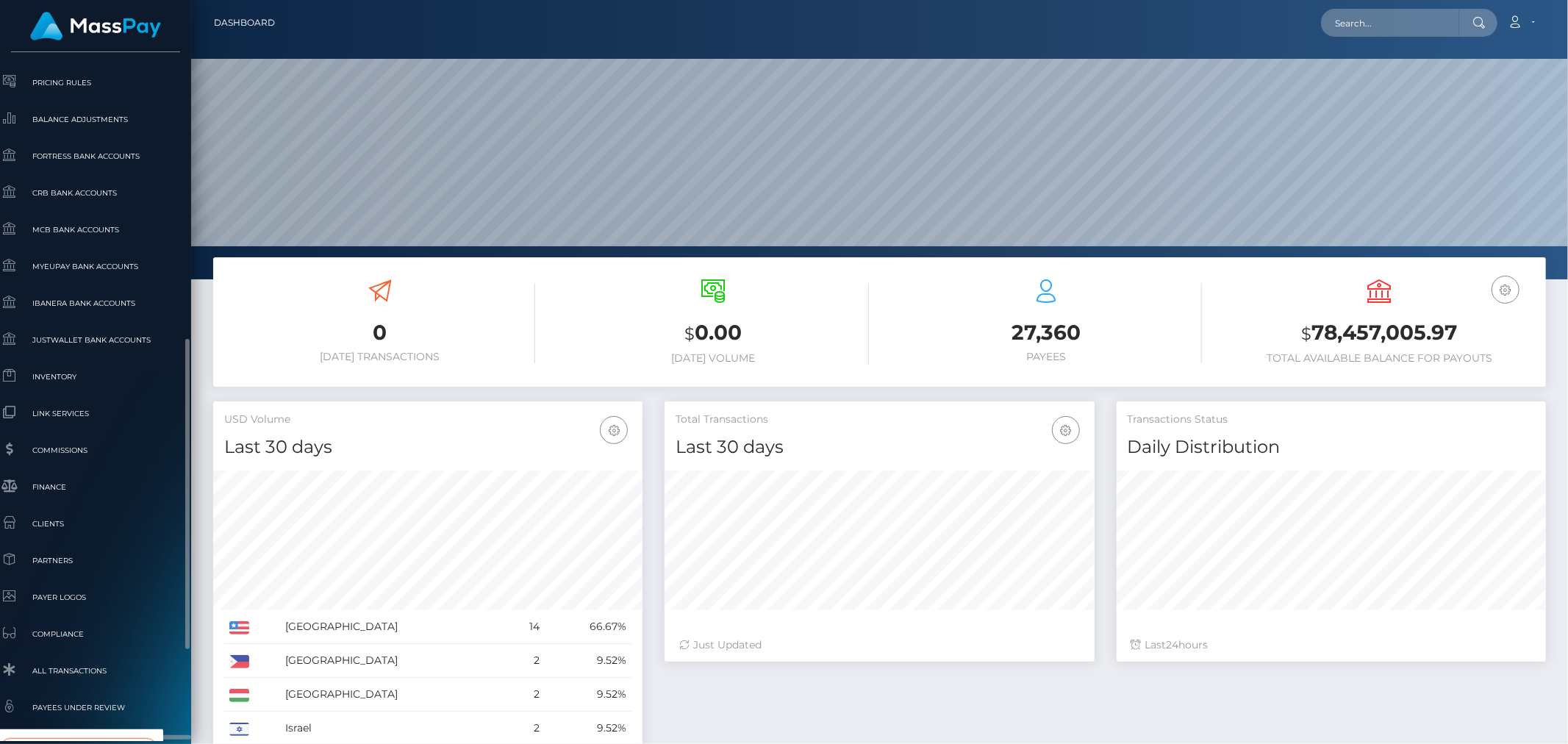
scroll to position [673, 17]
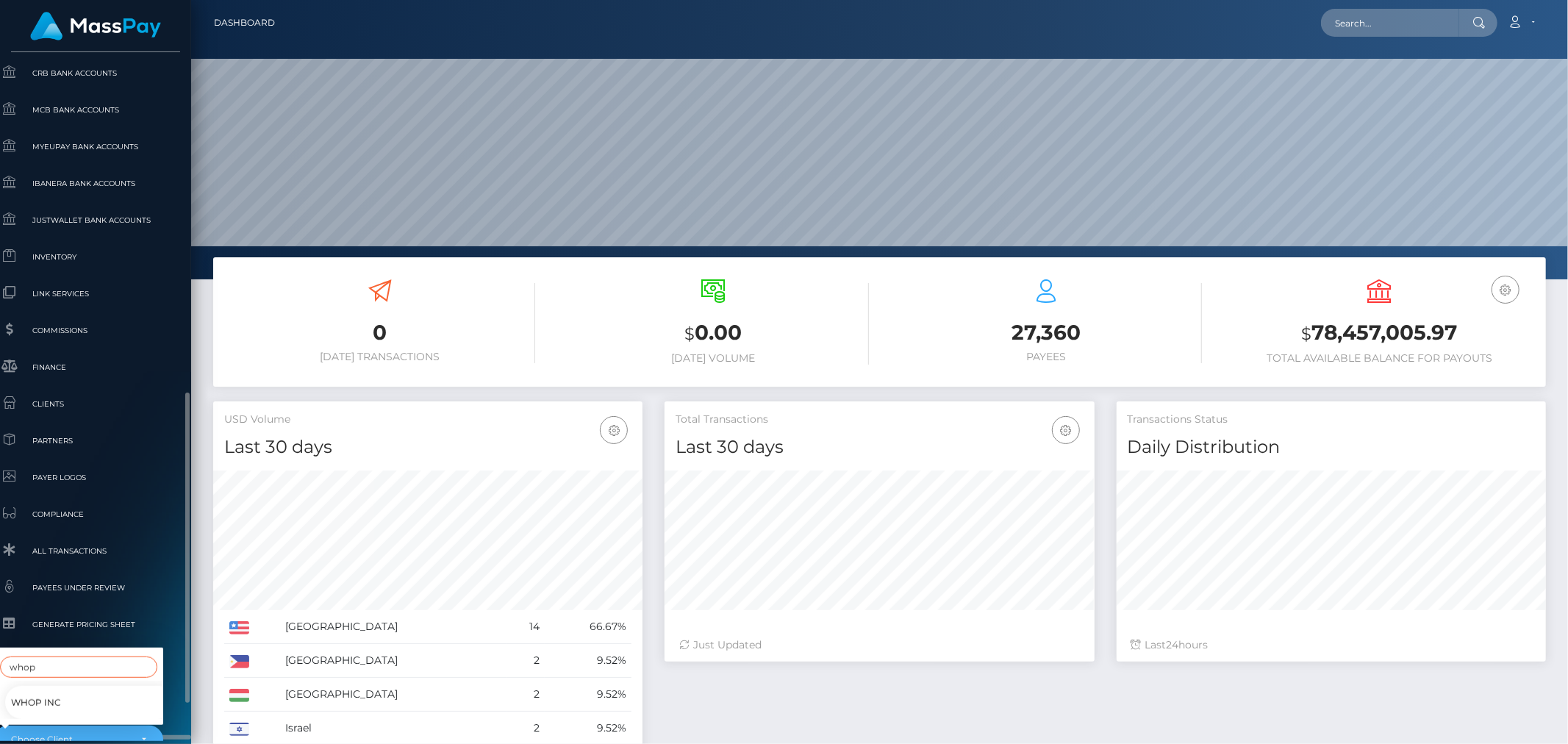
type input "whop"
click at [67, 691] on link "Whop Inc" at bounding box center [89, 702] width 169 height 33
select select "338"
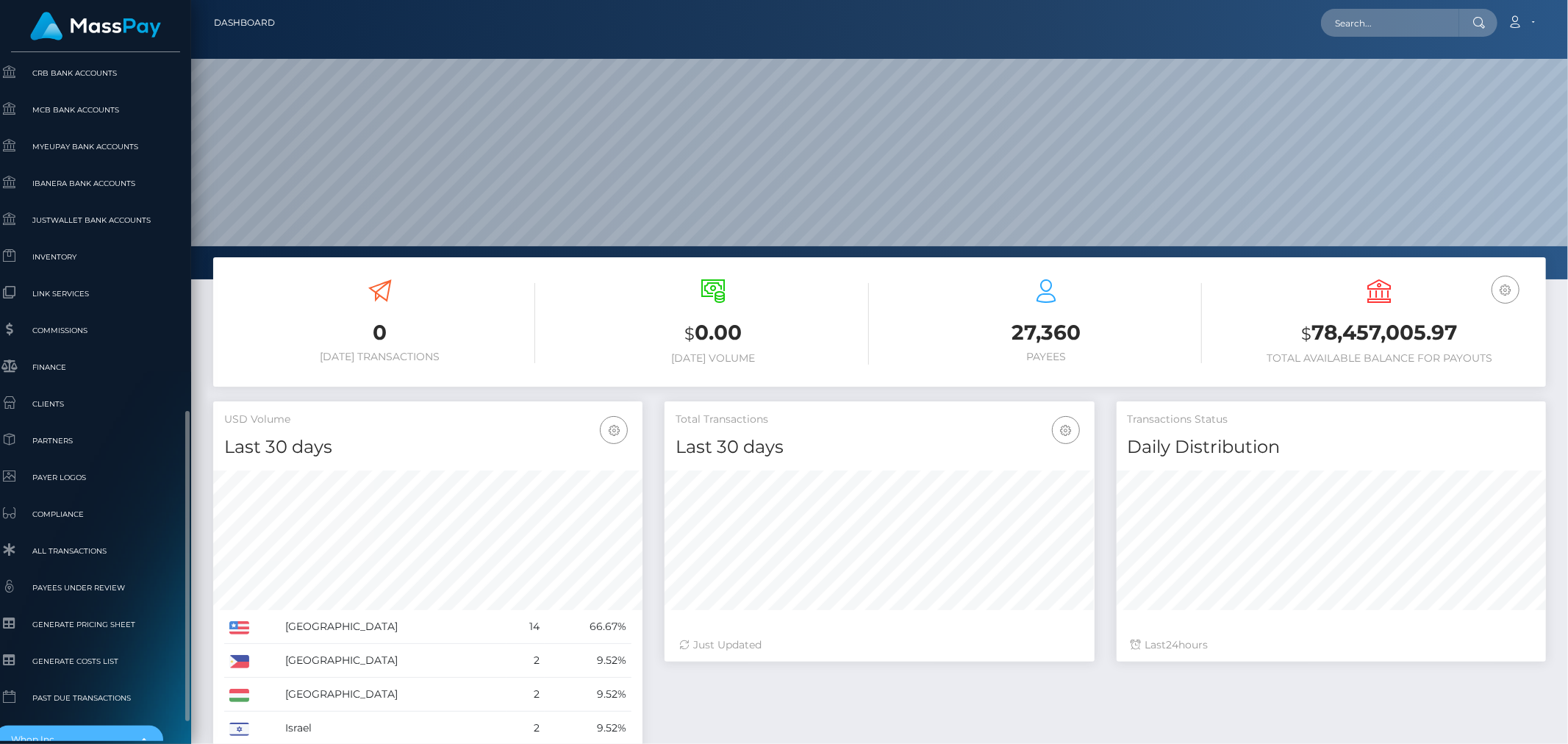
scroll to position [768, 17]
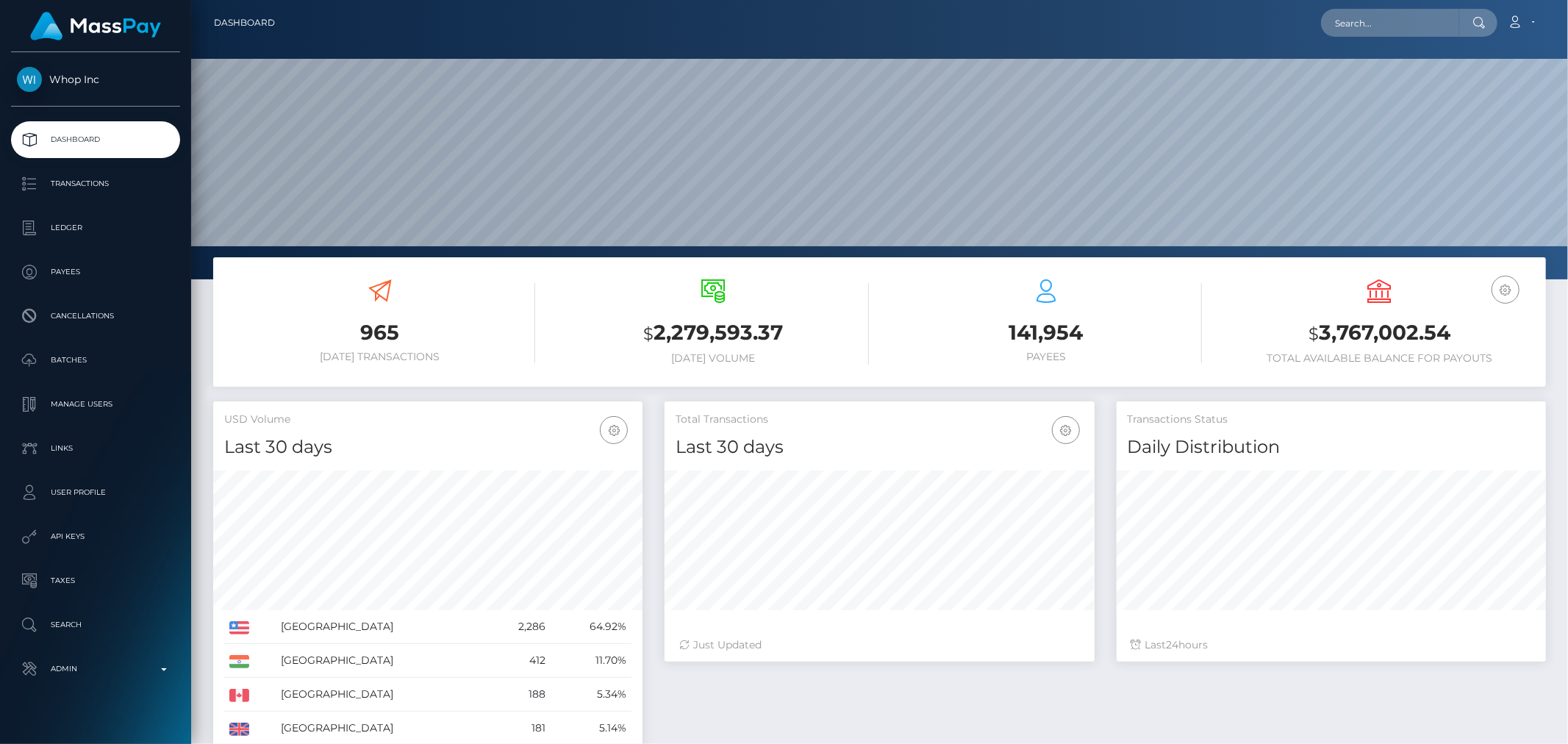
scroll to position [260, 429]
click at [83, 234] on p "Ledger" at bounding box center [95, 228] width 157 height 22
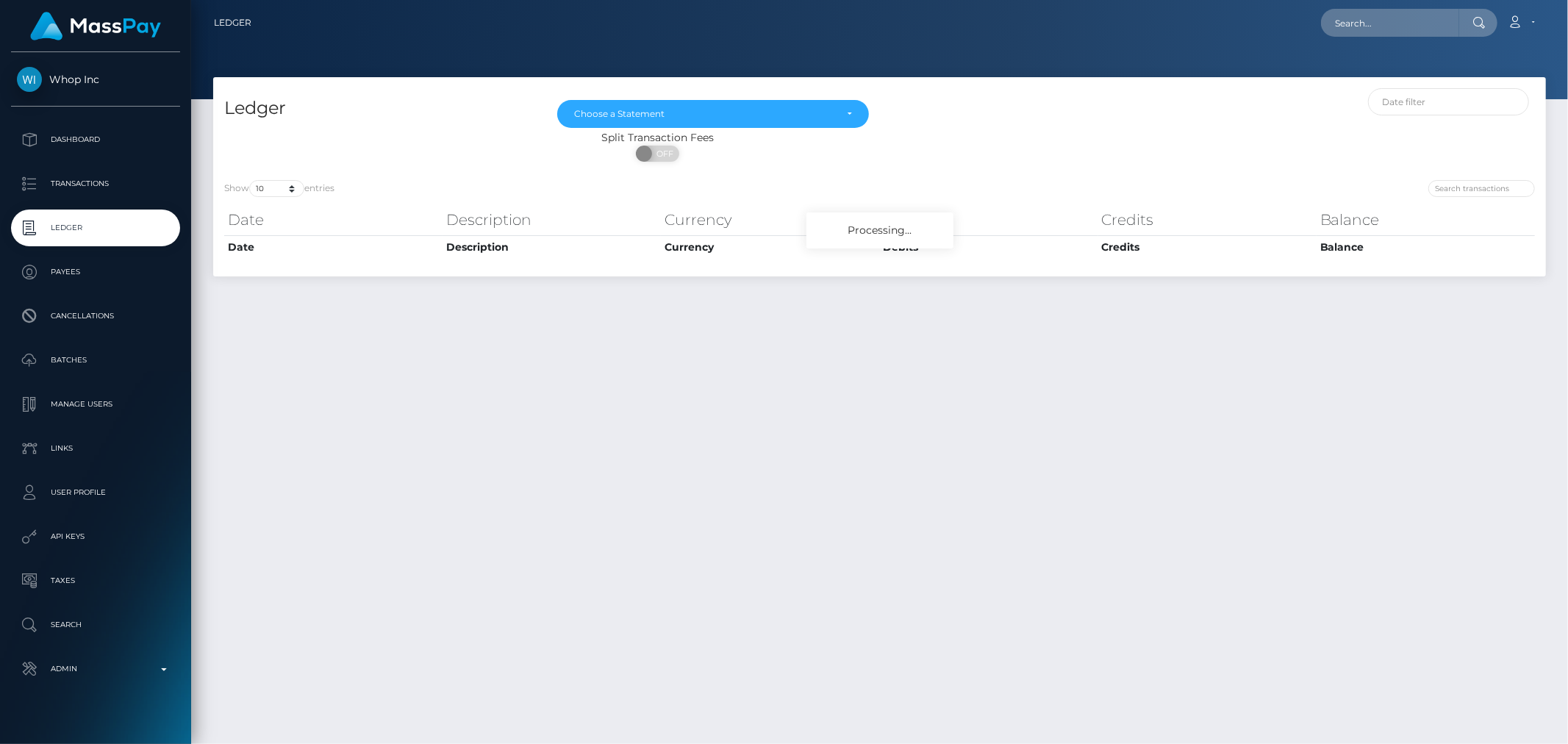
click at [121, 698] on div "Whop Inc Dashboard Transactions Ledger Payees Cancellations" at bounding box center [95, 396] width 191 height 688
